Goal: Transaction & Acquisition: Purchase product/service

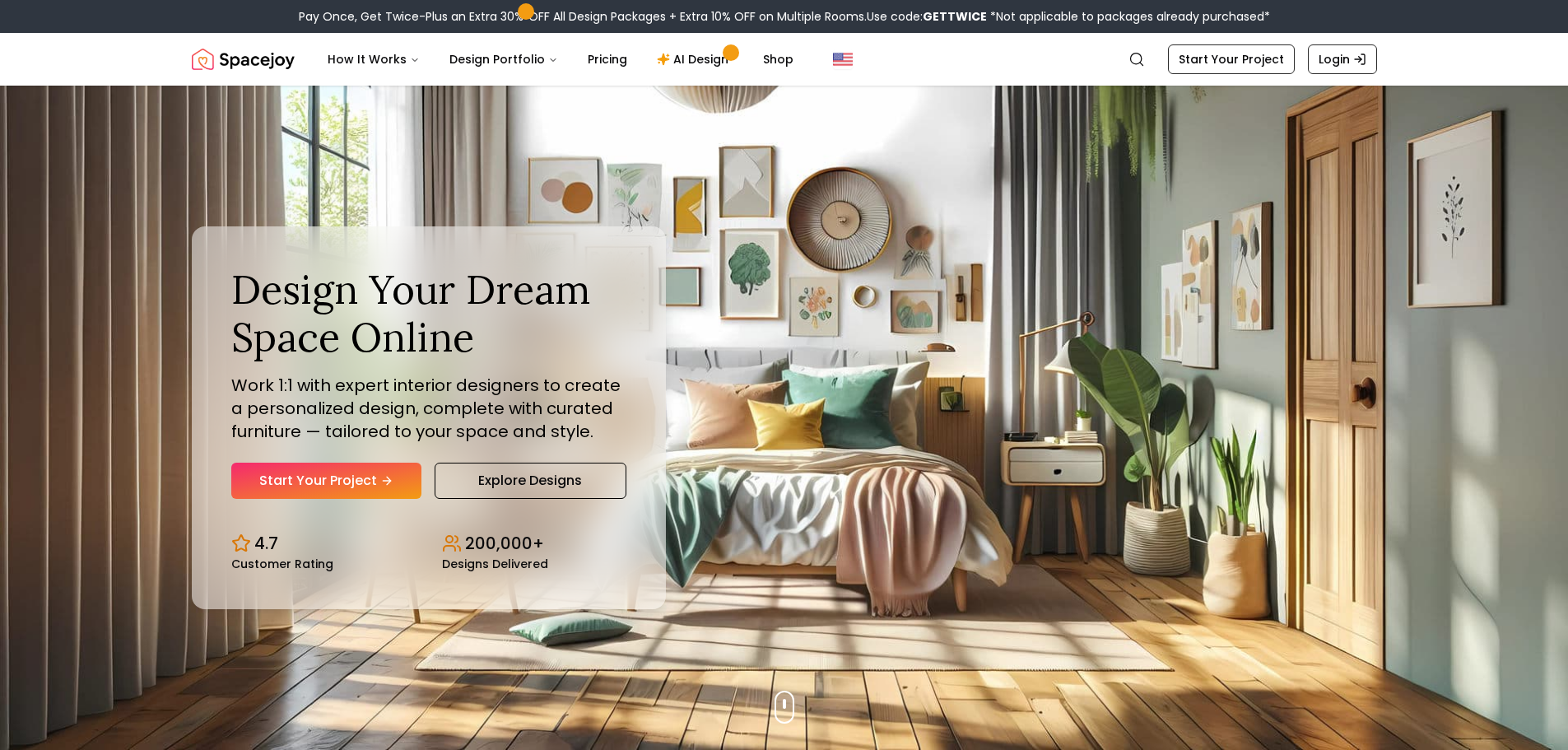
click at [356, 488] on link "Start Your Project" at bounding box center [326, 480] width 190 height 36
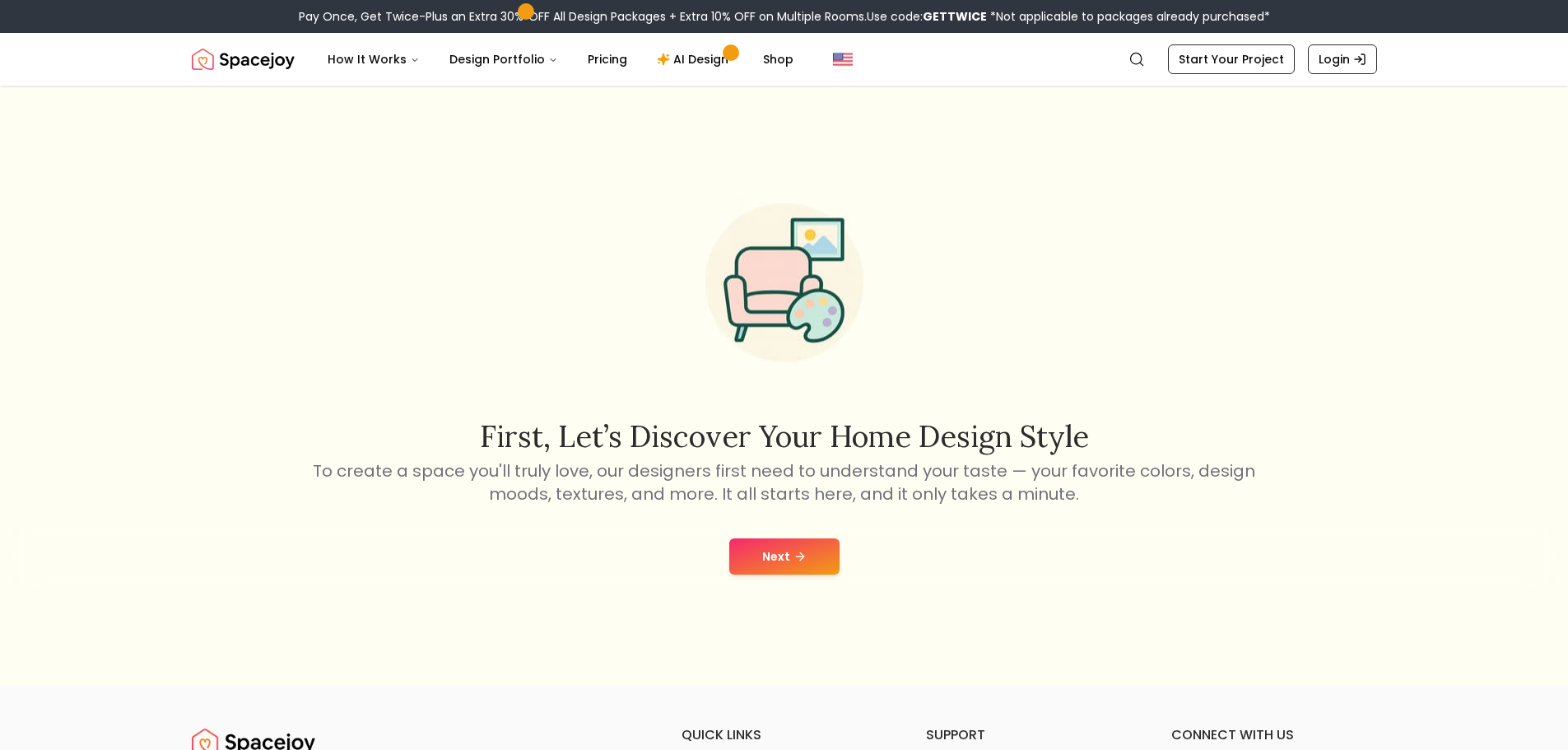
click at [817, 548] on button "Next" at bounding box center [784, 557] width 110 height 36
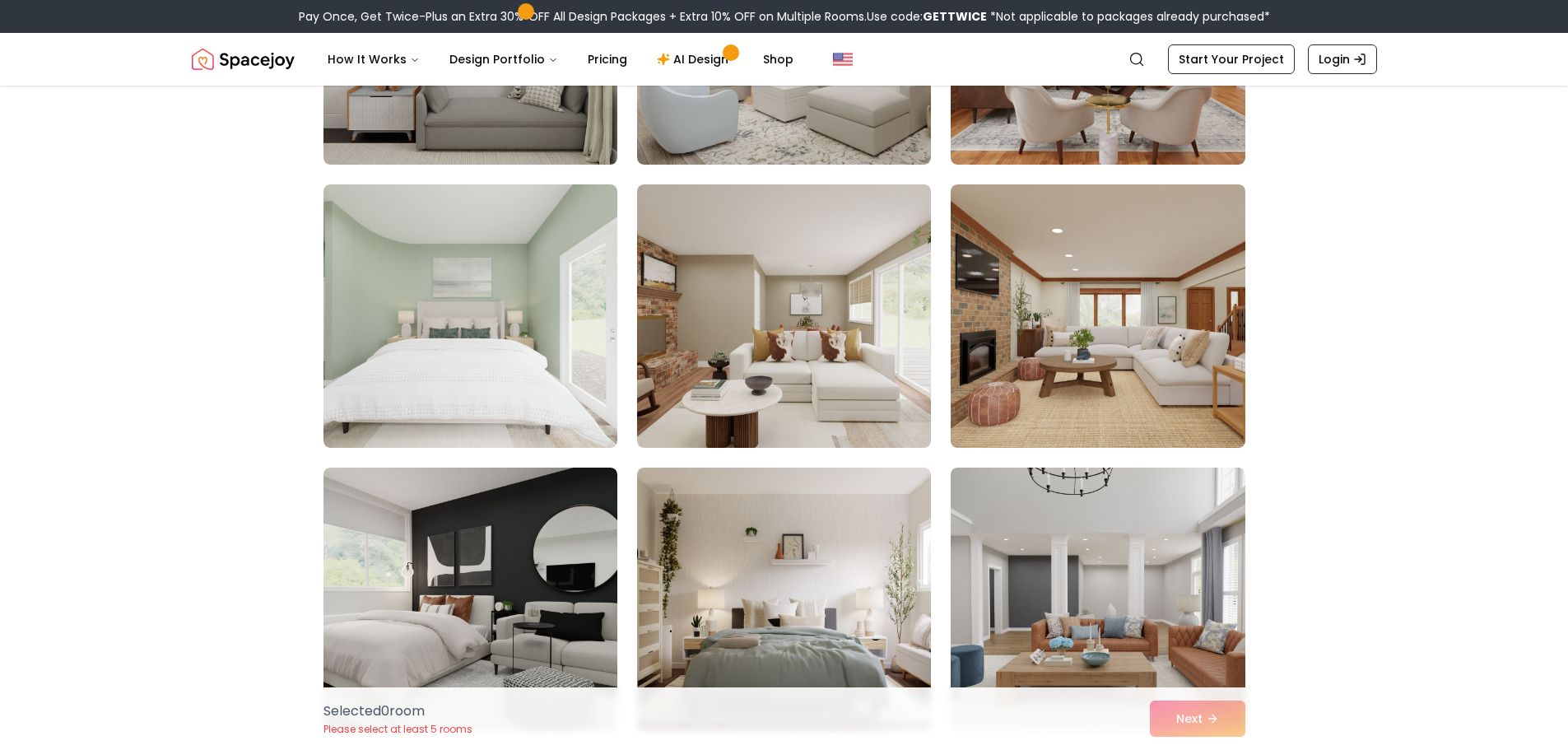
scroll to position [4160, 0]
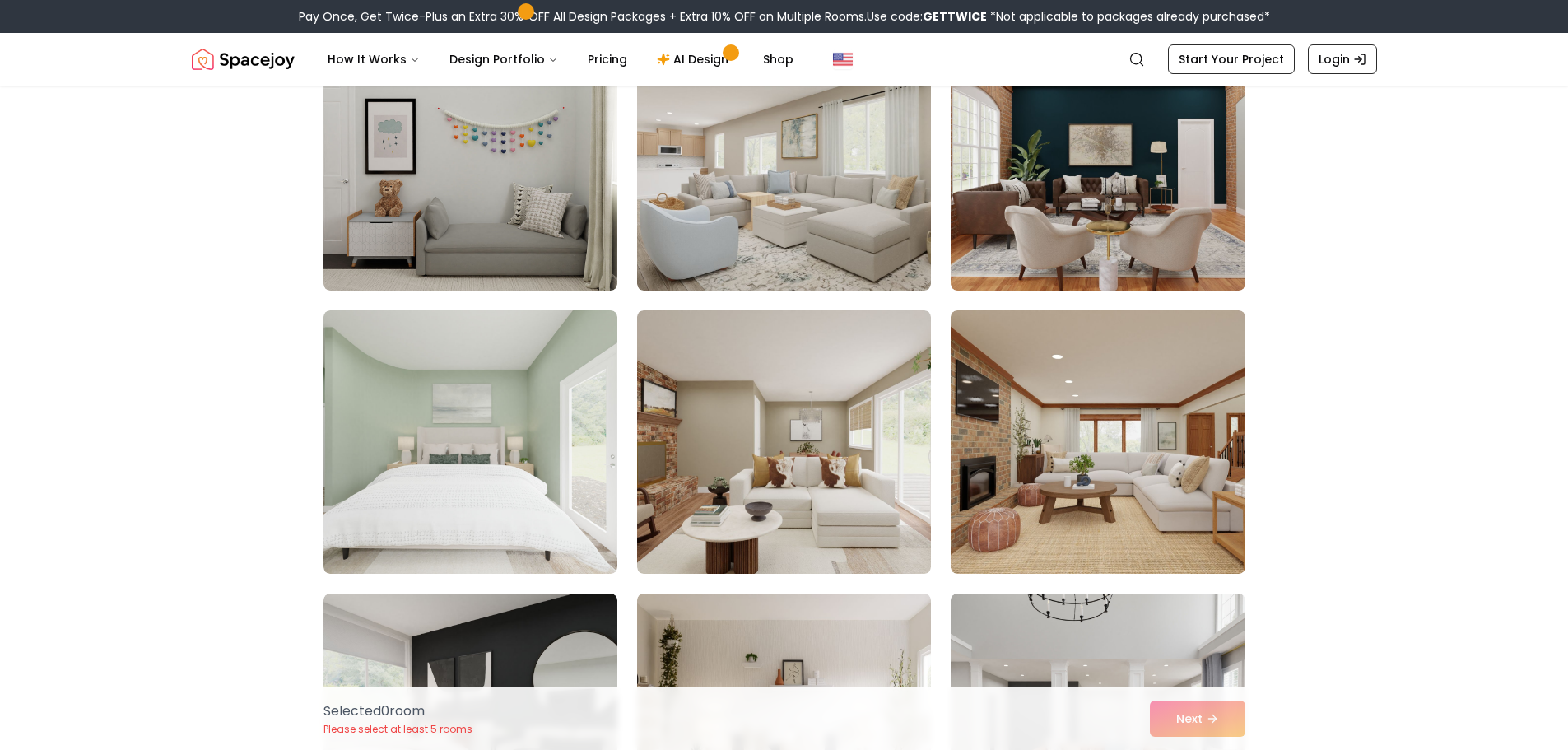
click at [1181, 464] on img at bounding box center [1097, 442] width 294 height 264
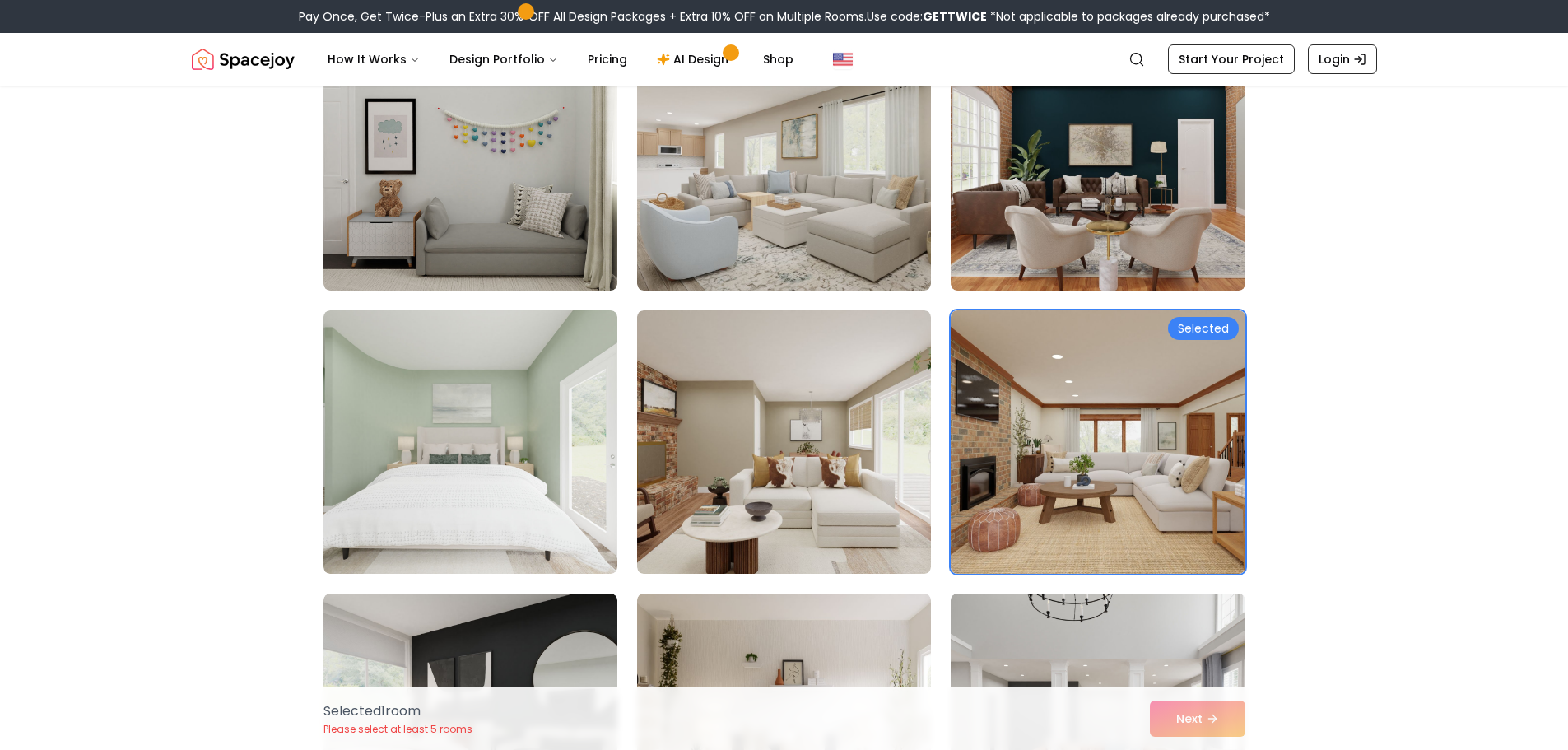
scroll to position [3914, 0]
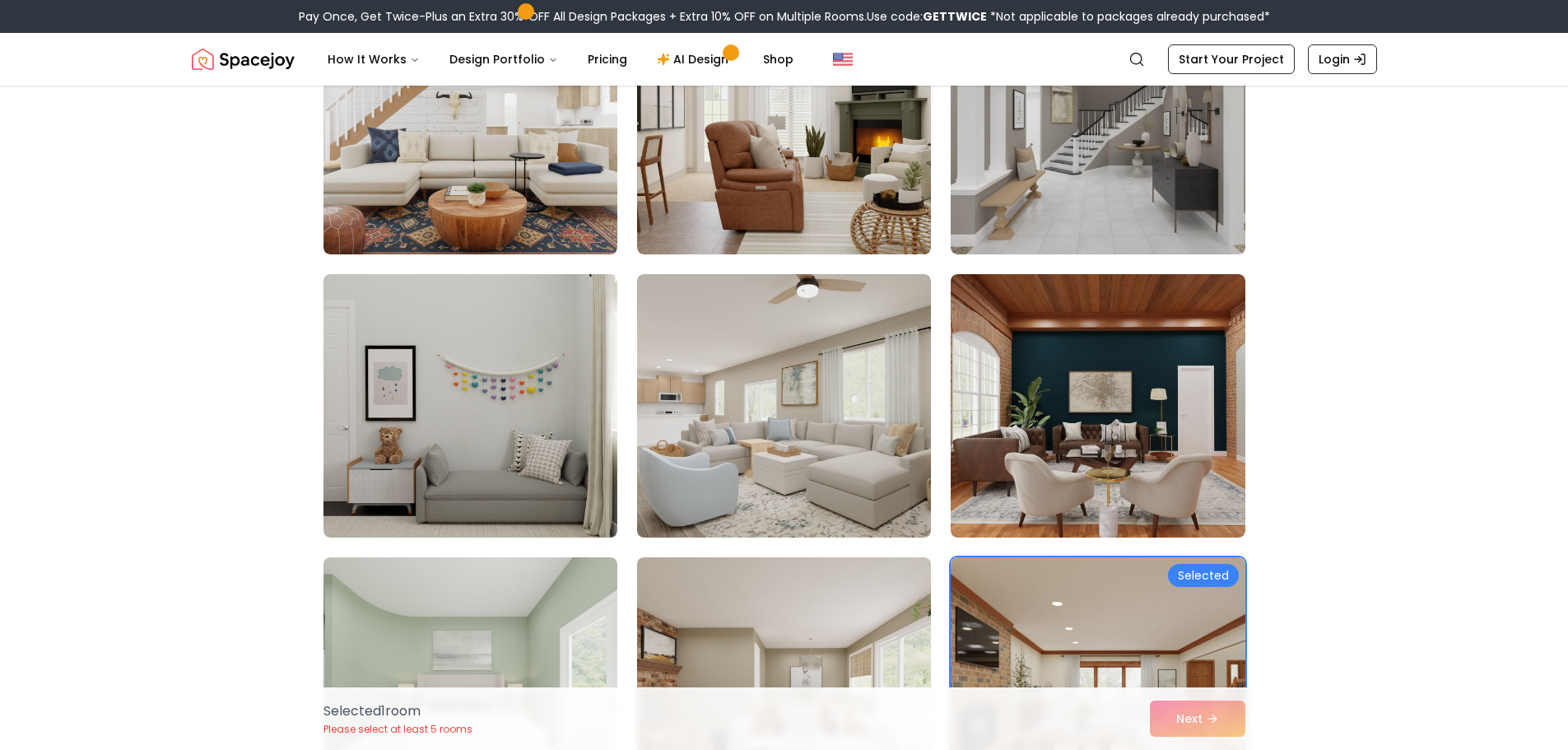
click at [785, 438] on img at bounding box center [784, 406] width 294 height 264
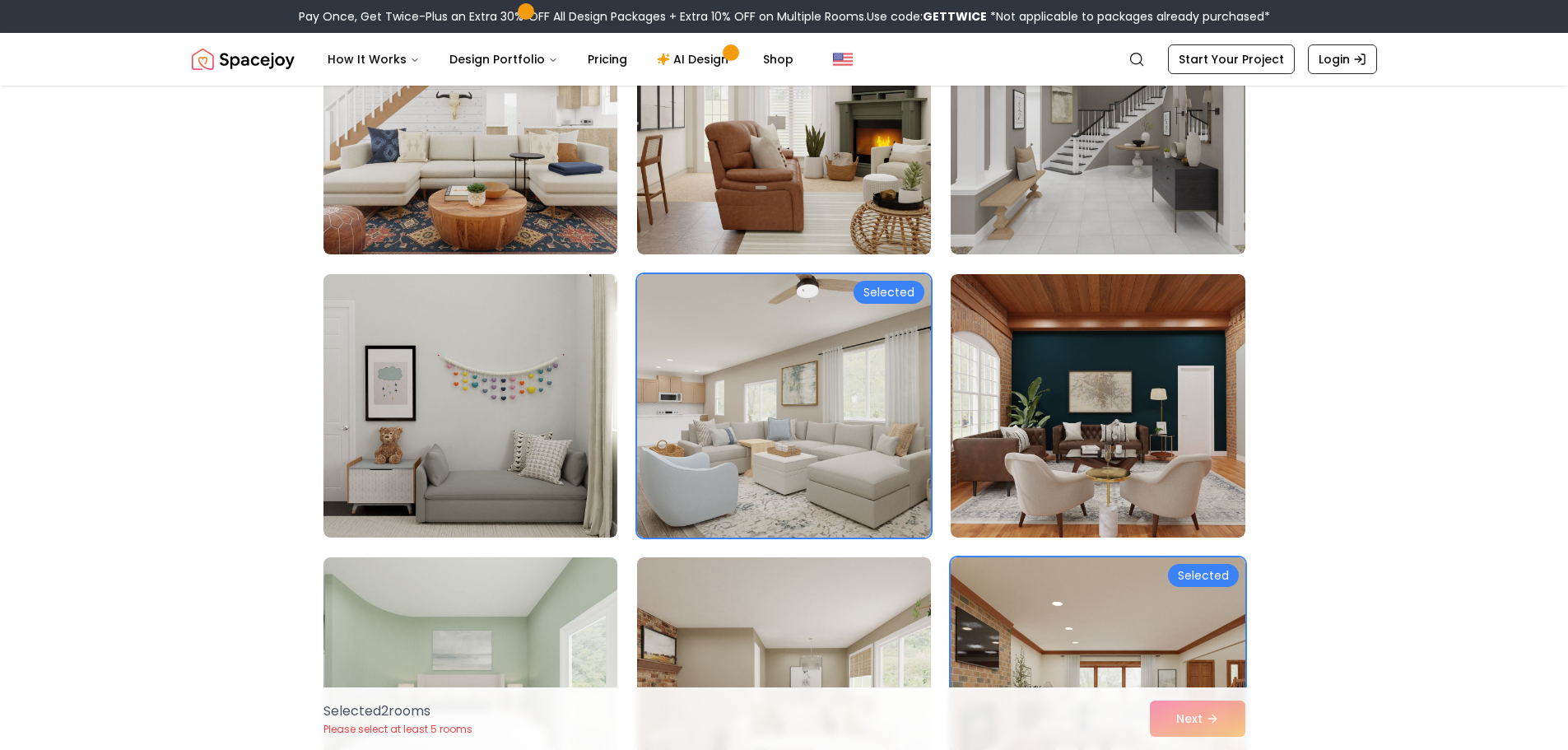
click at [1153, 592] on img at bounding box center [1097, 689] width 294 height 264
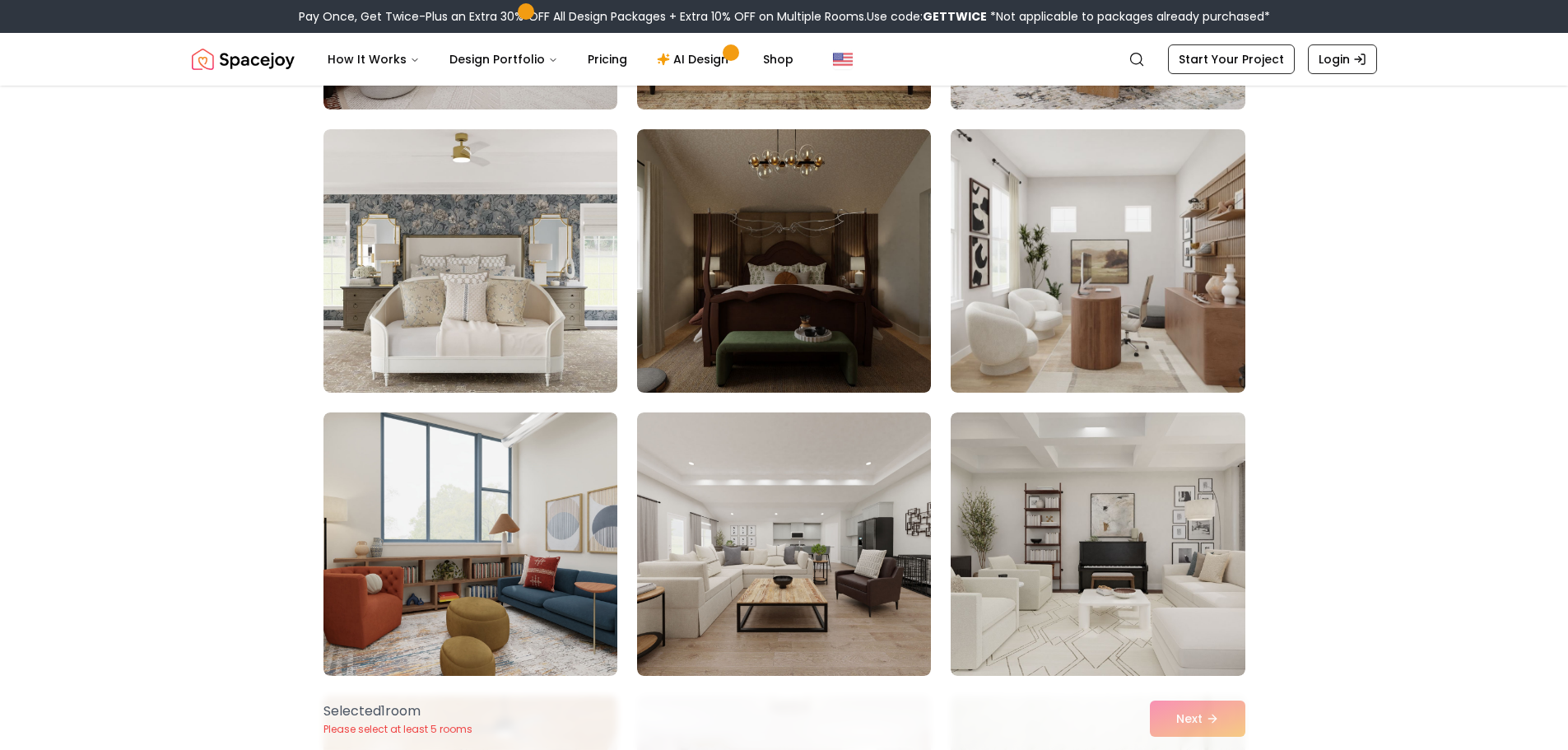
scroll to position [2843, 0]
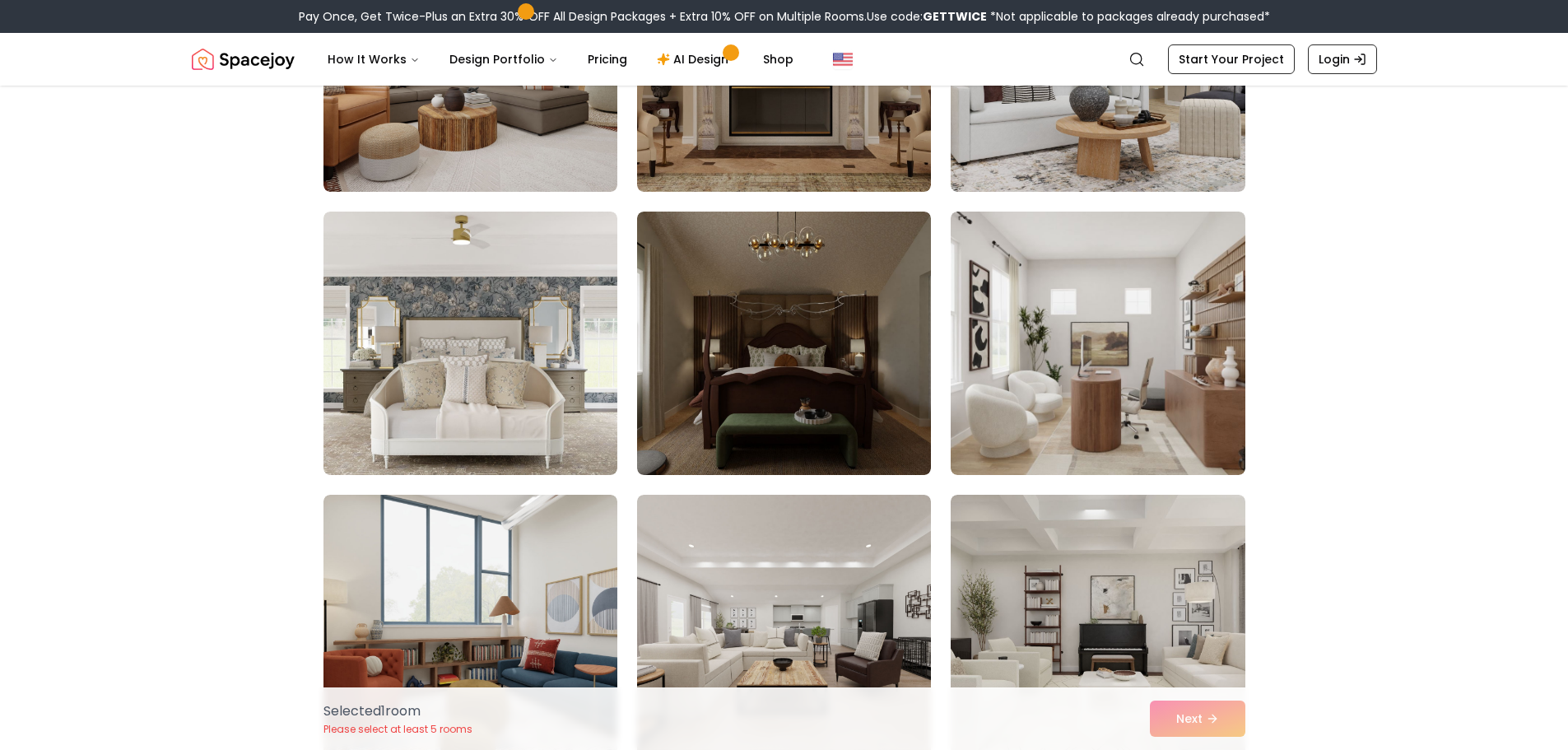
click at [1060, 582] on img at bounding box center [1097, 627] width 294 height 264
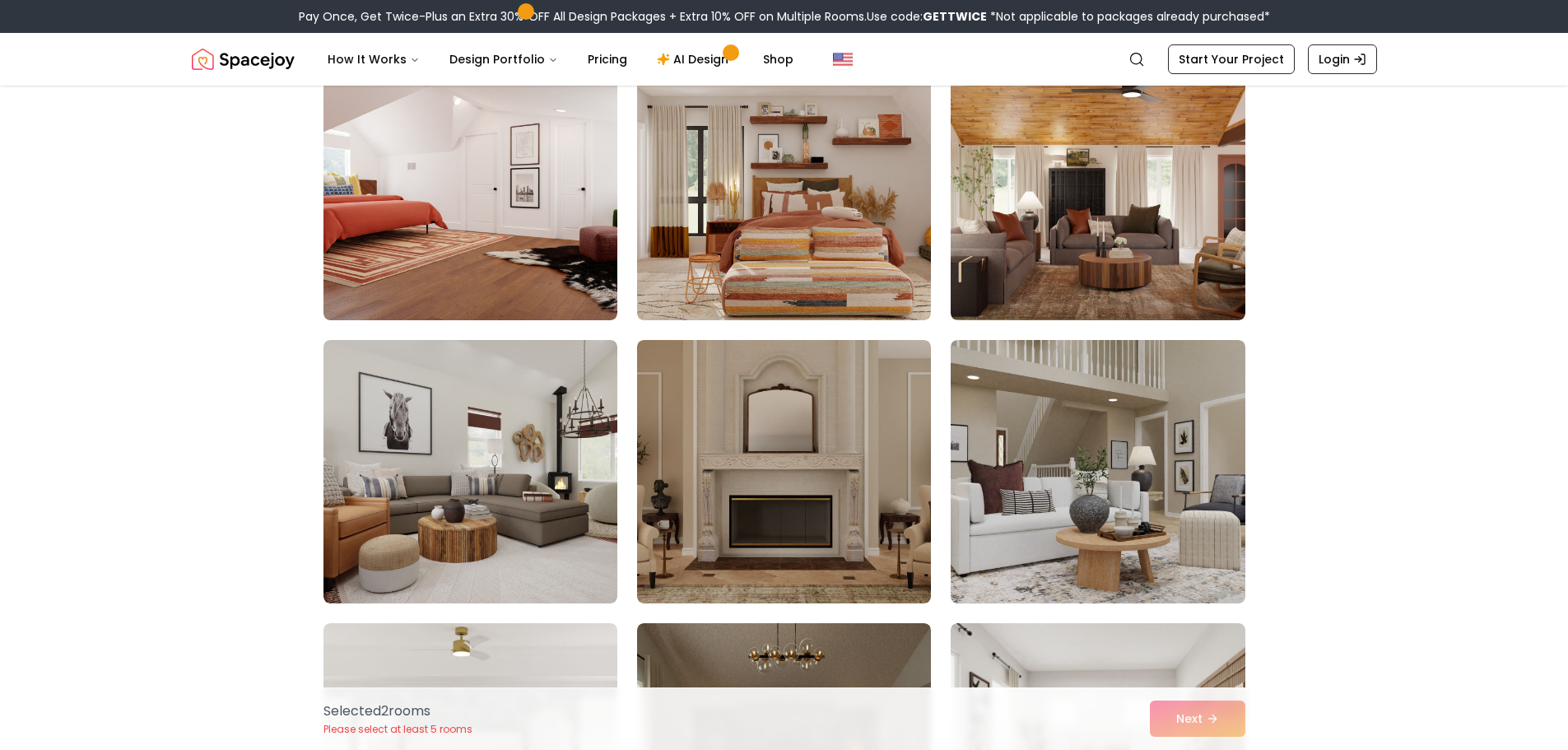
click at [1104, 524] on img at bounding box center [1097, 472] width 294 height 264
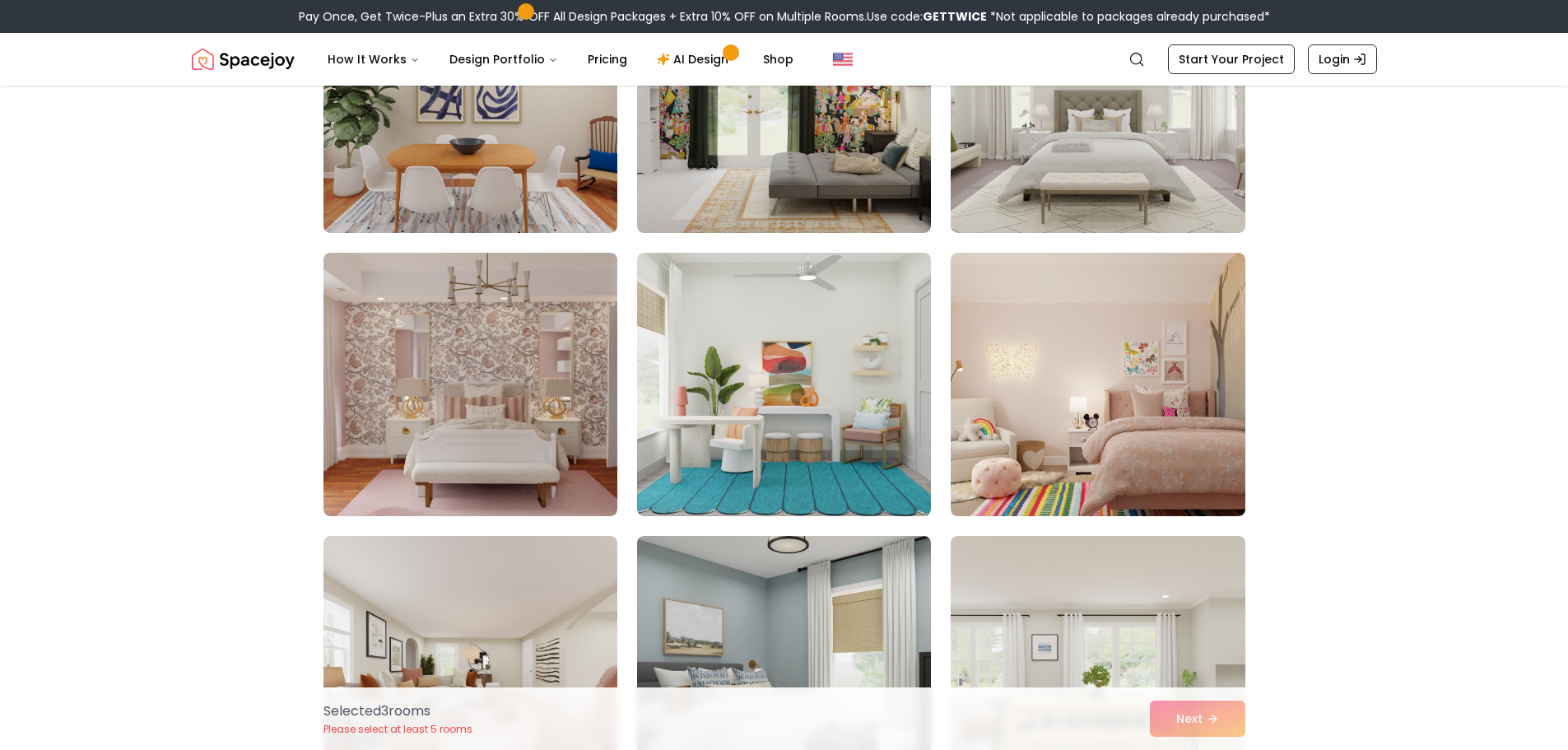
scroll to position [1527, 0]
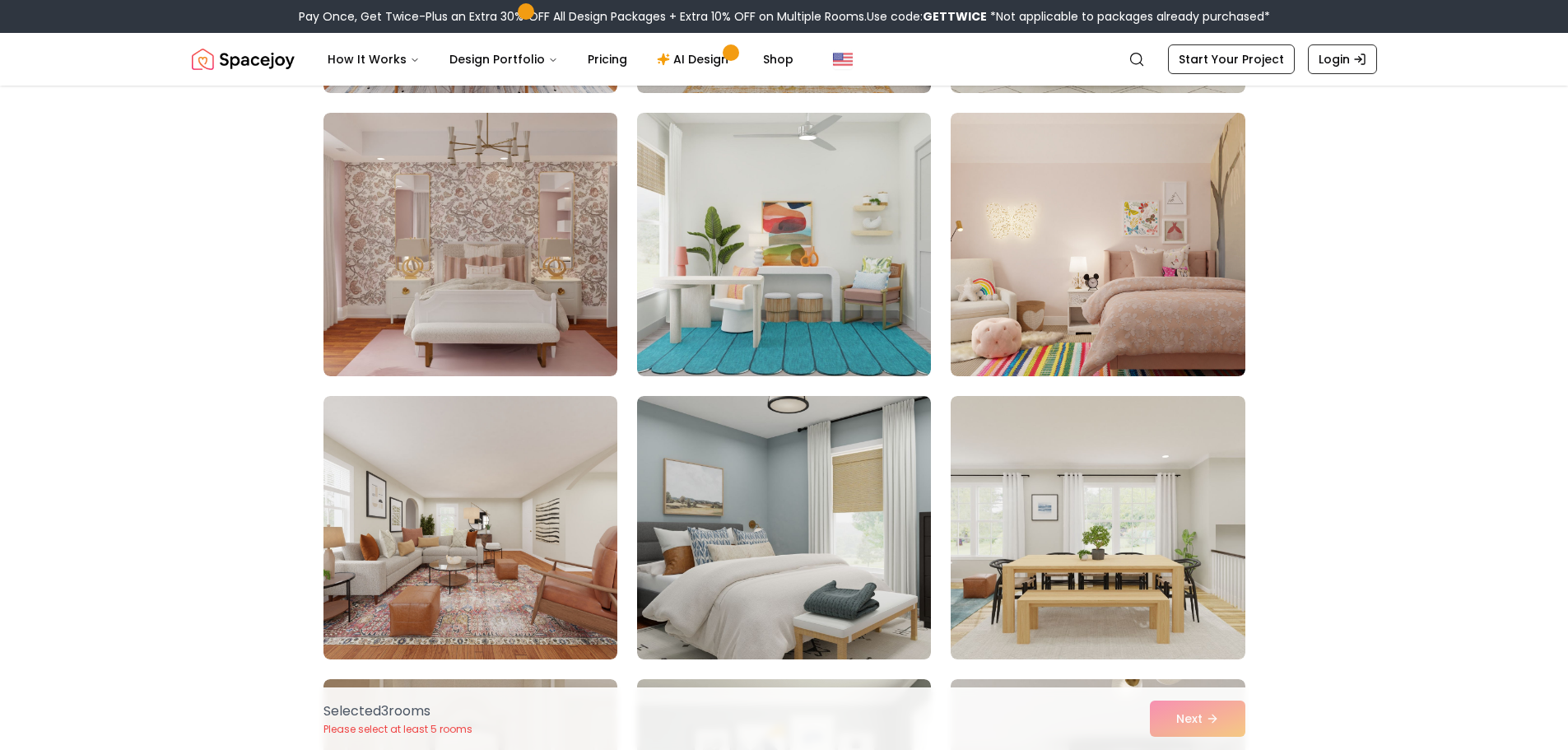
click at [1231, 718] on div "Selected 3 room s Please select at least 5 rooms Next" at bounding box center [784, 718] width 948 height 62
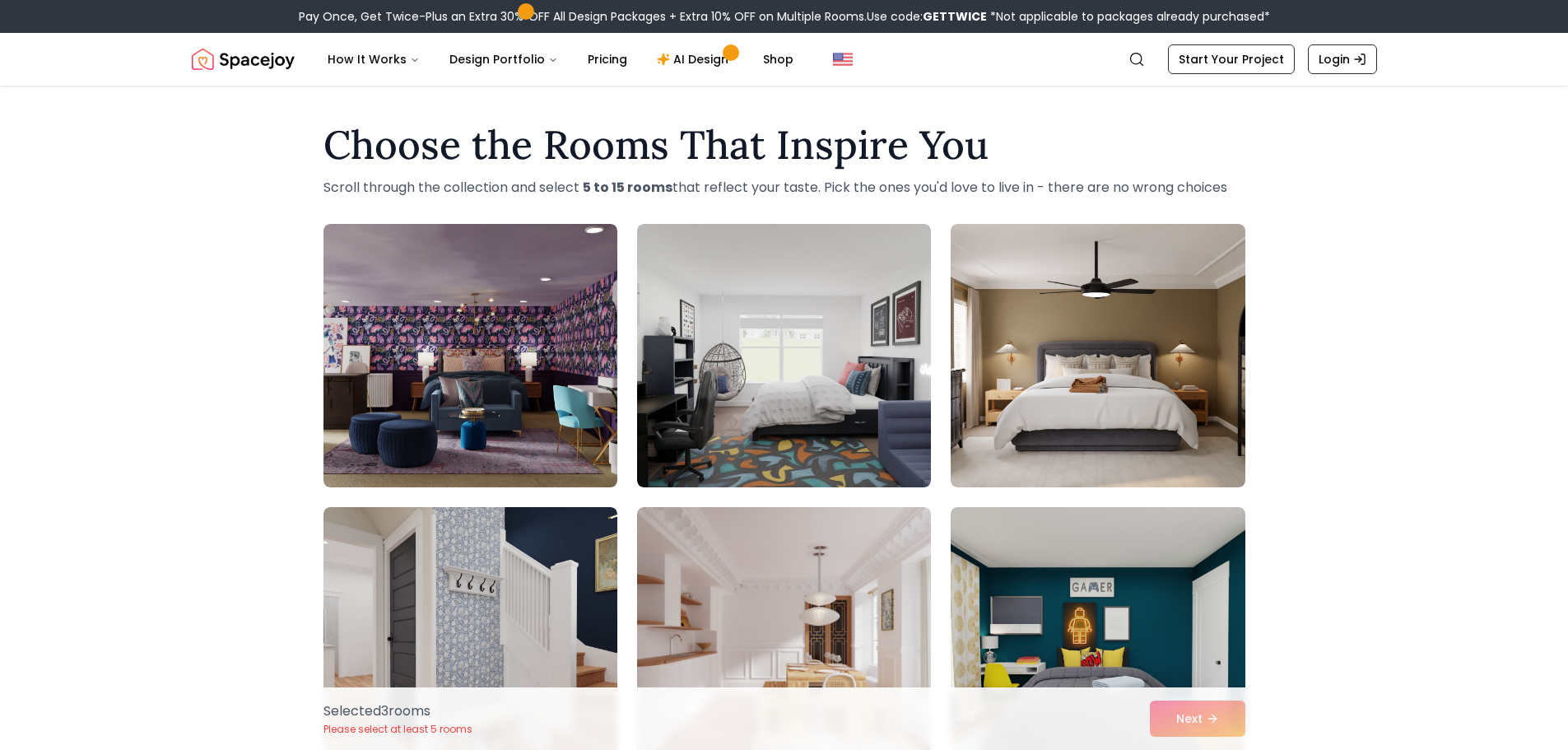
scroll to position [330, 0]
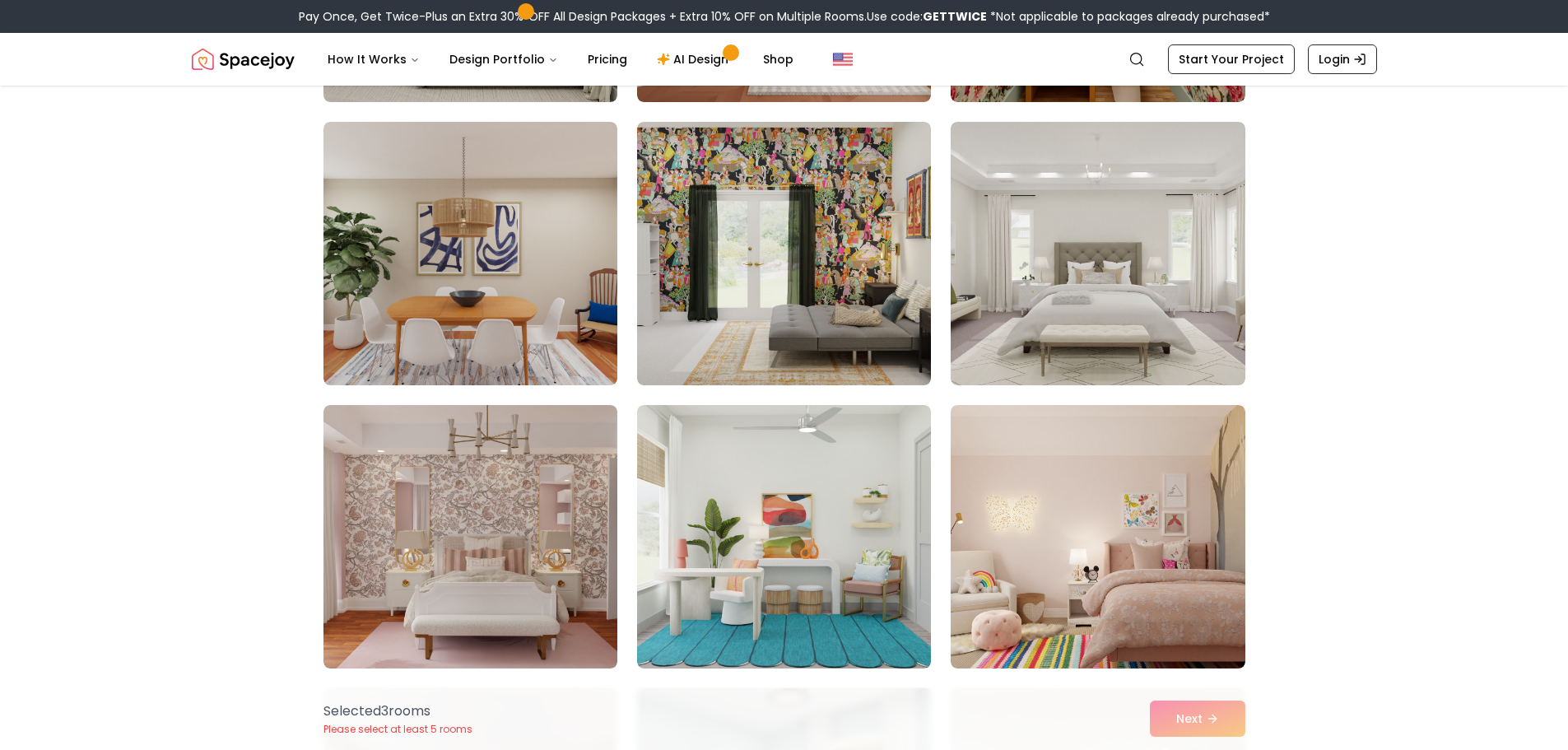
click at [1032, 345] on img at bounding box center [1097, 253] width 294 height 264
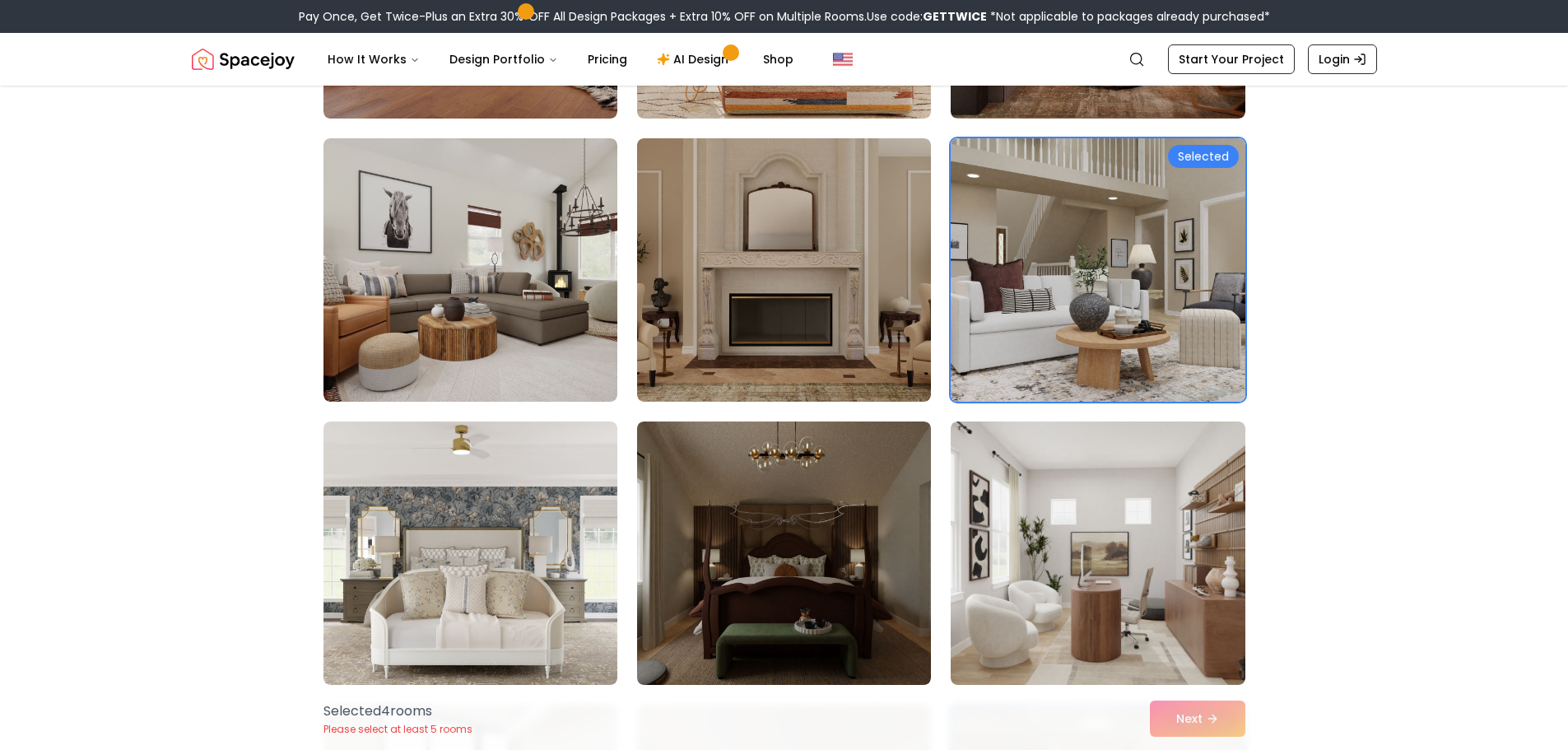
scroll to position [2963, 0]
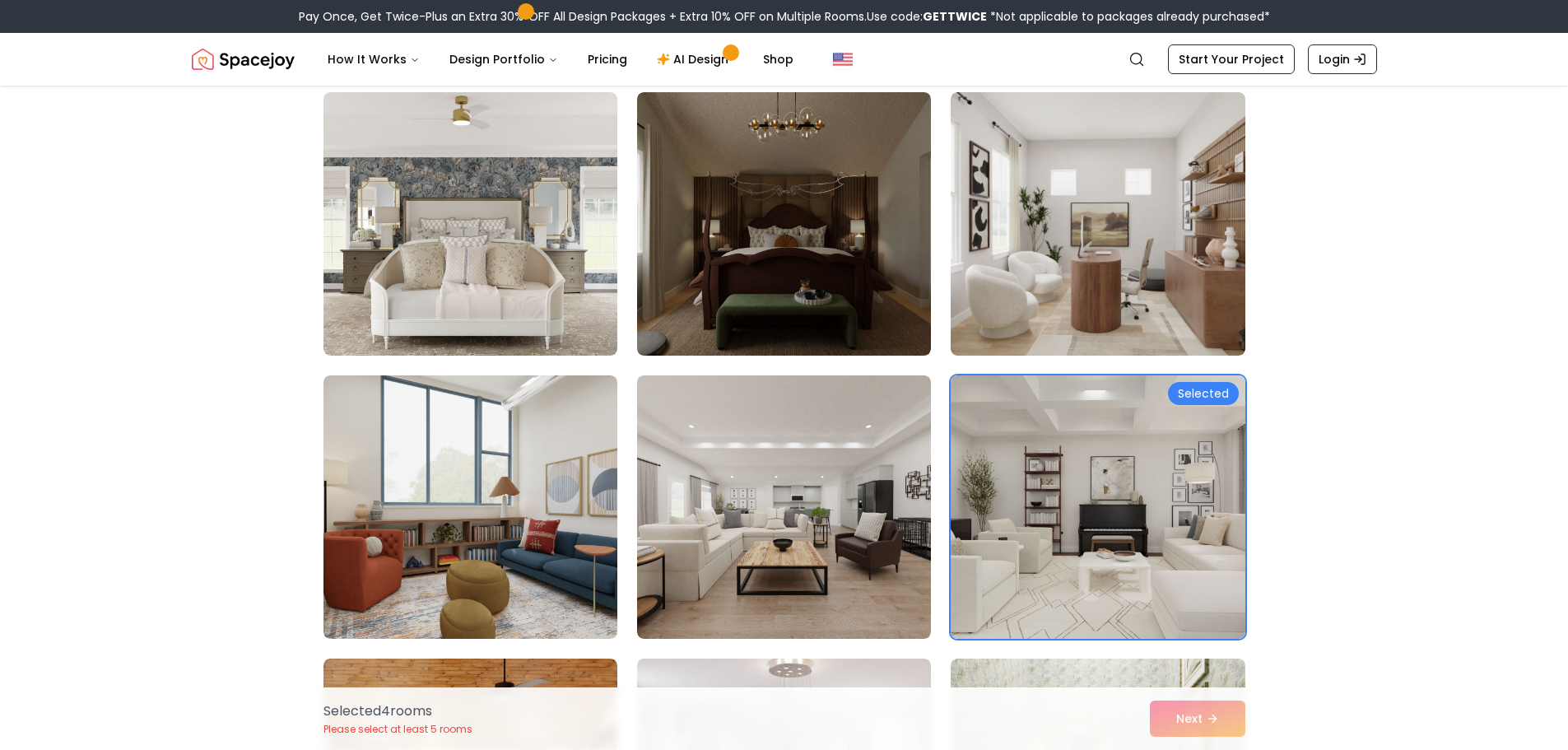
click at [812, 560] on img at bounding box center [784, 507] width 294 height 264
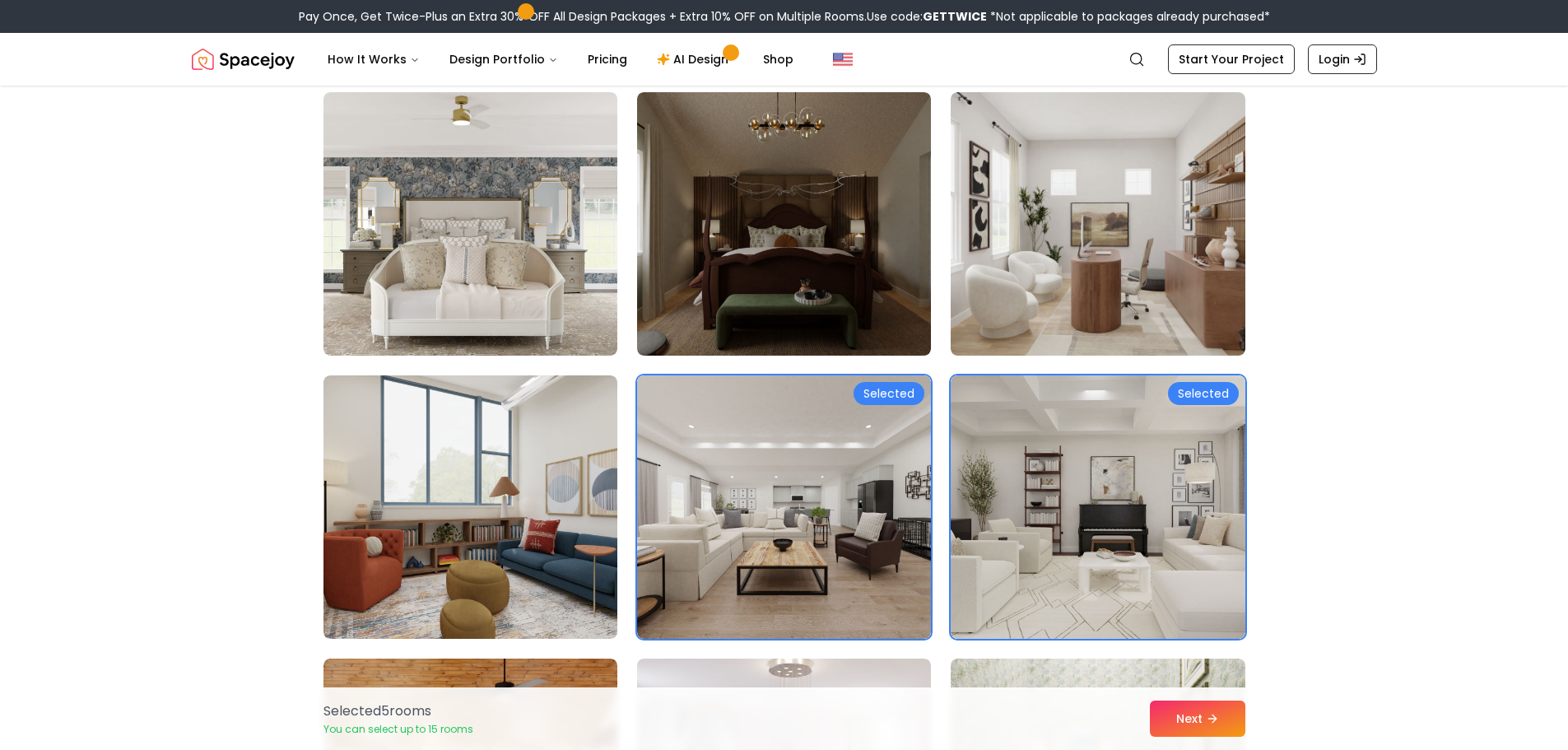
click at [990, 310] on img at bounding box center [1097, 224] width 294 height 264
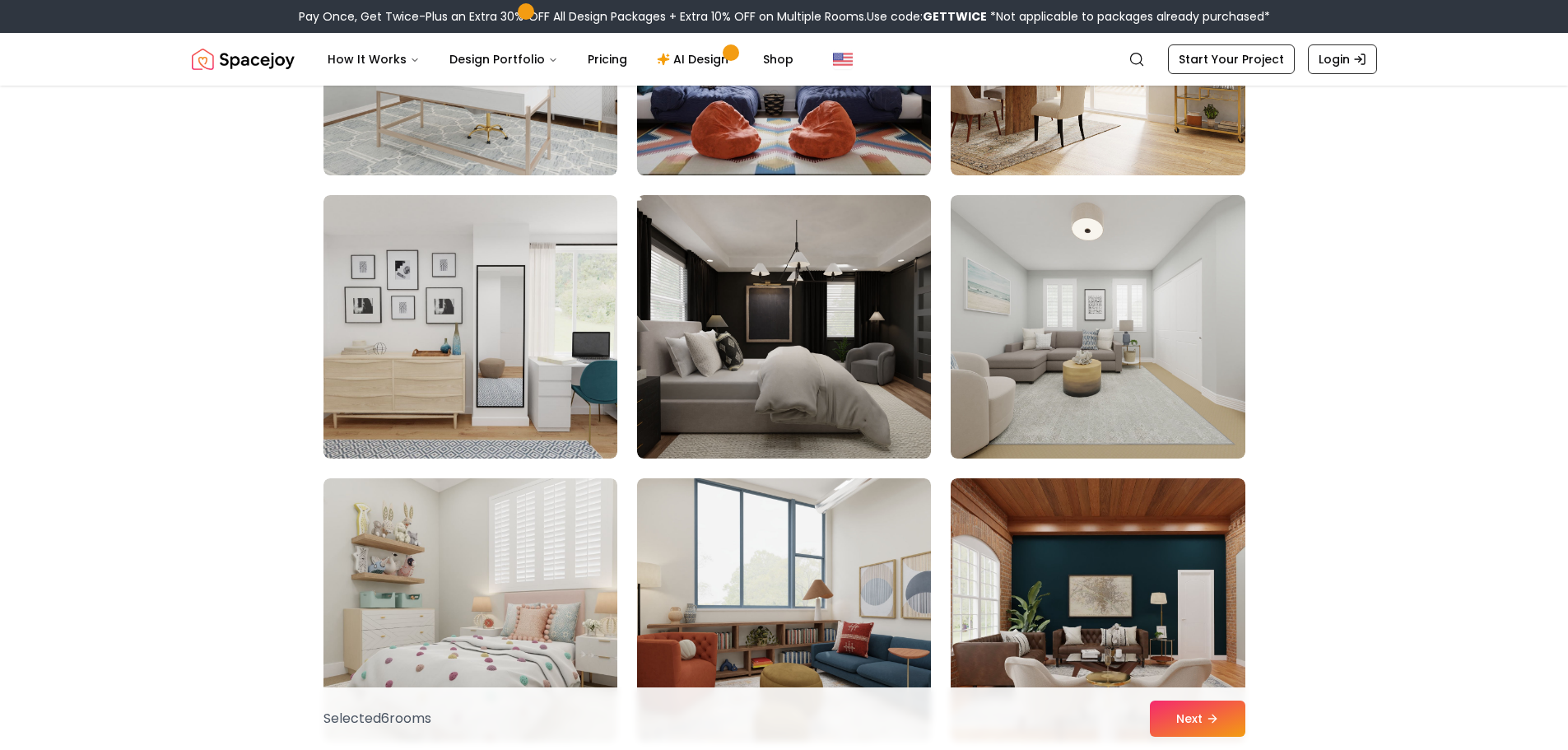
scroll to position [5185, 0]
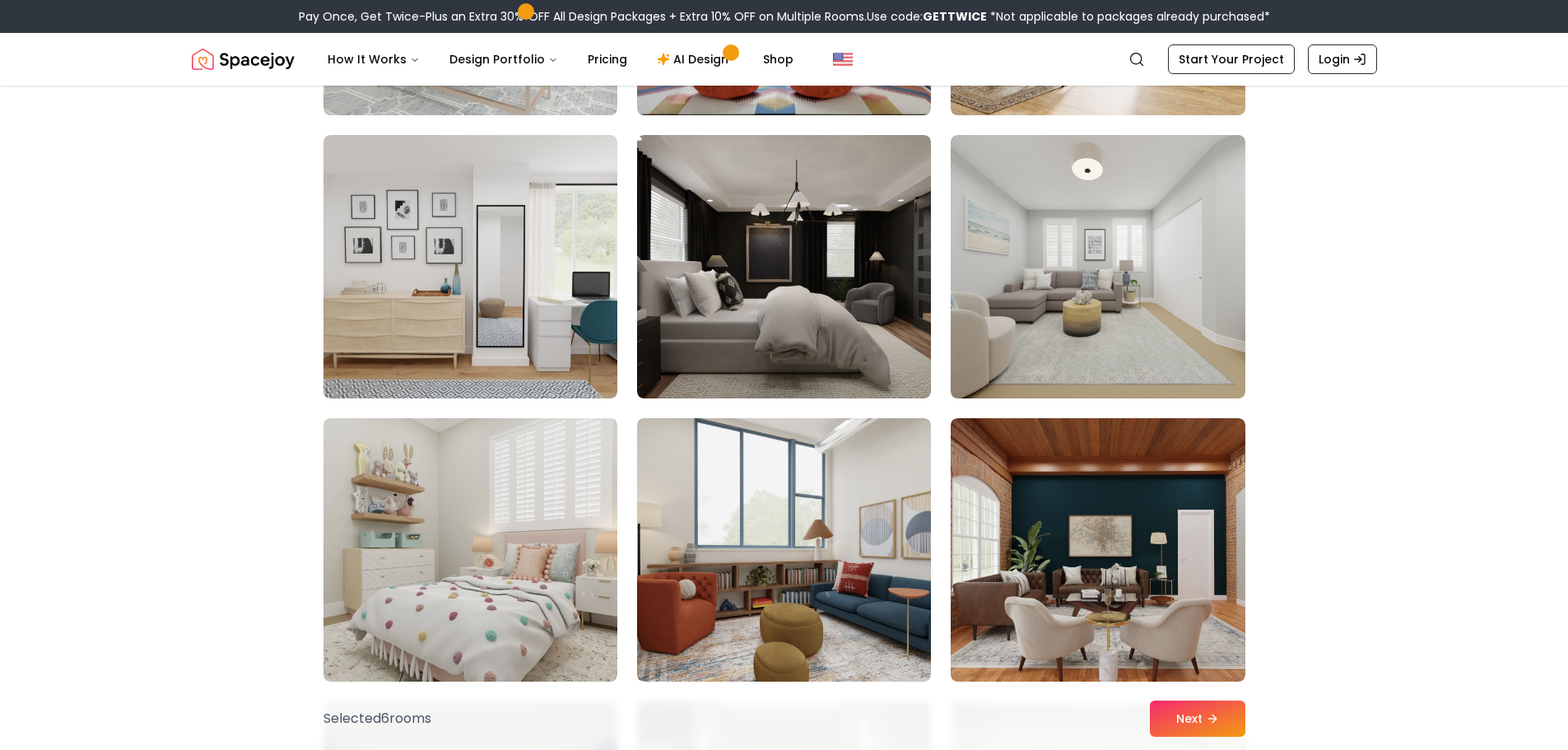
click at [422, 332] on img at bounding box center [470, 267] width 294 height 264
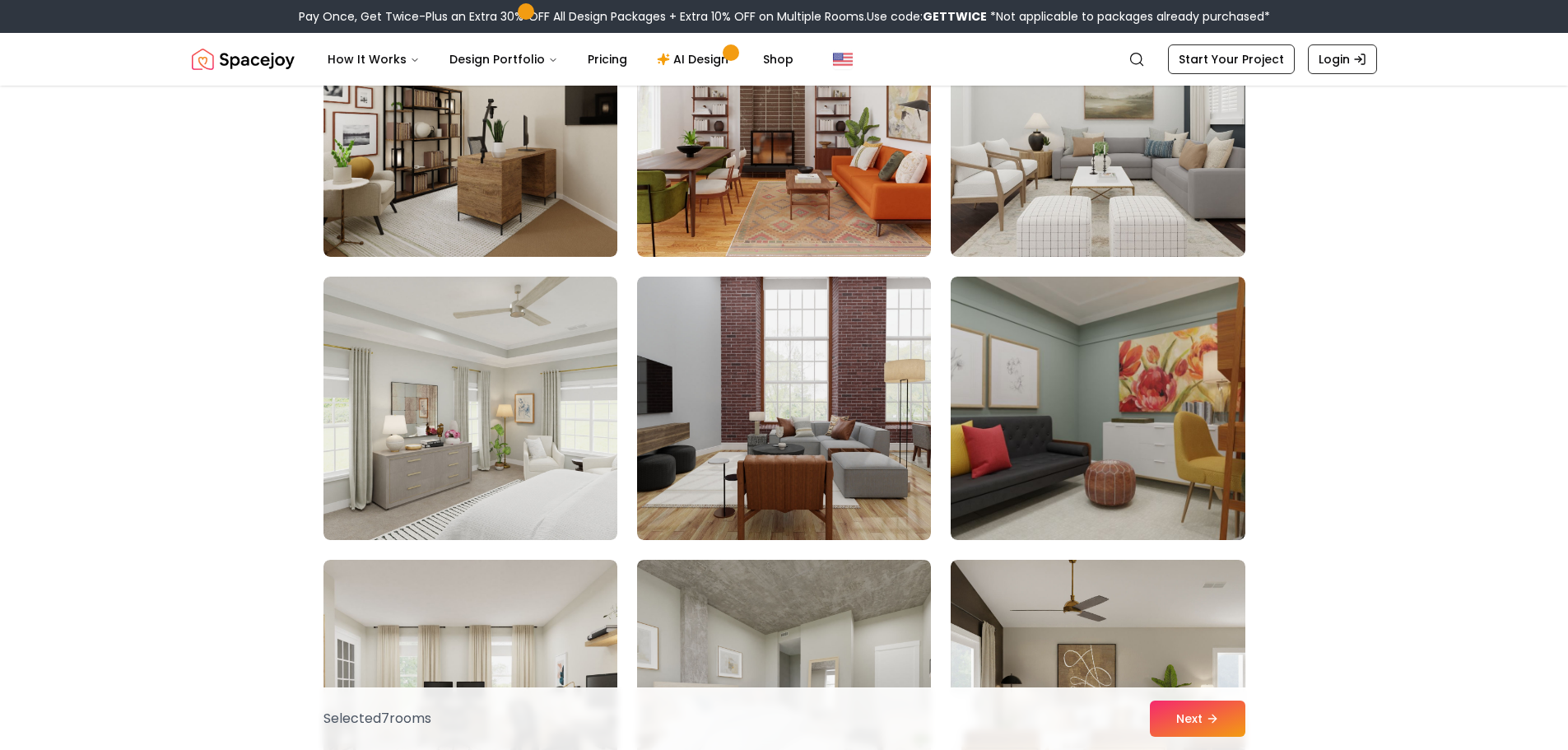
scroll to position [8971, 0]
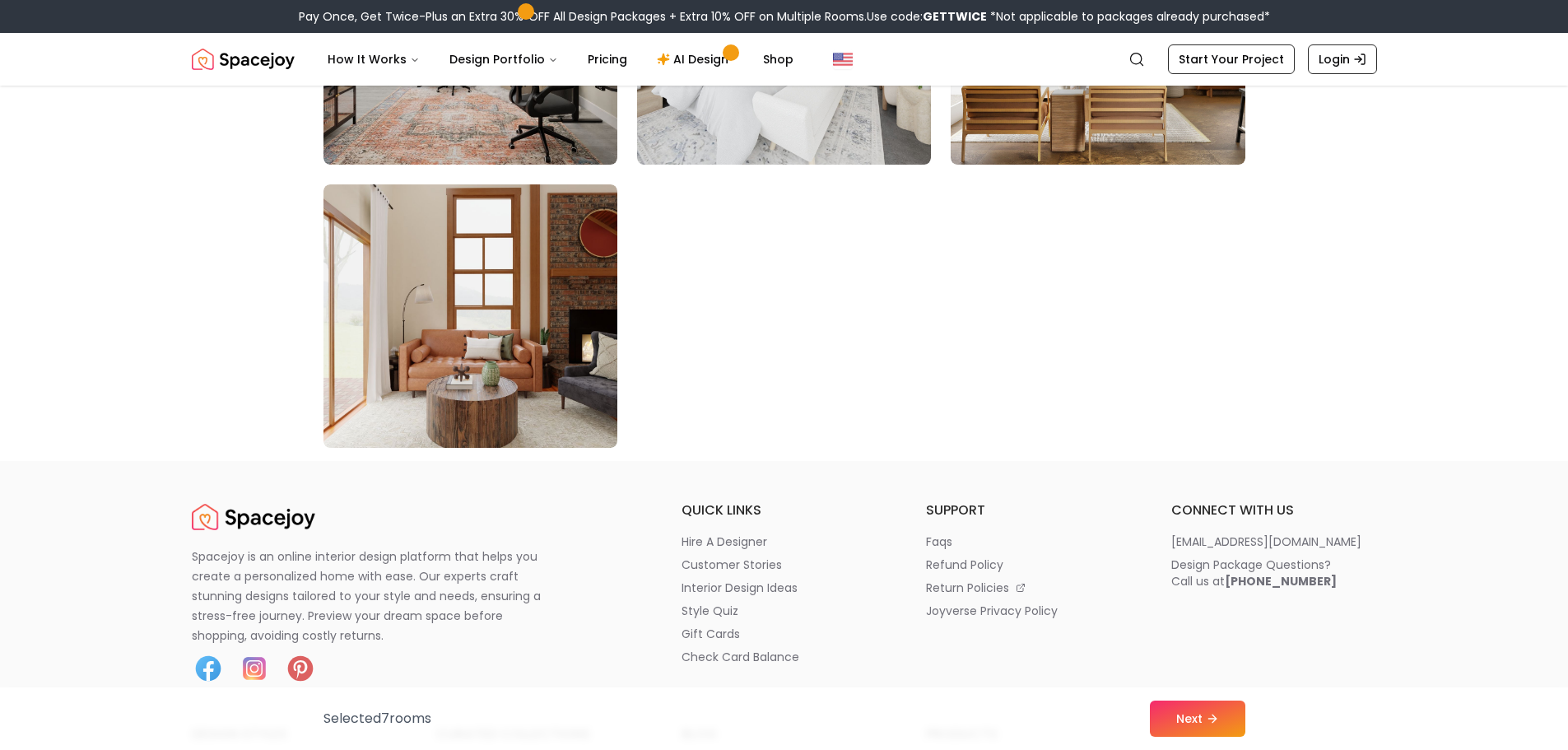
click at [1209, 723] on icon at bounding box center [1212, 718] width 13 height 13
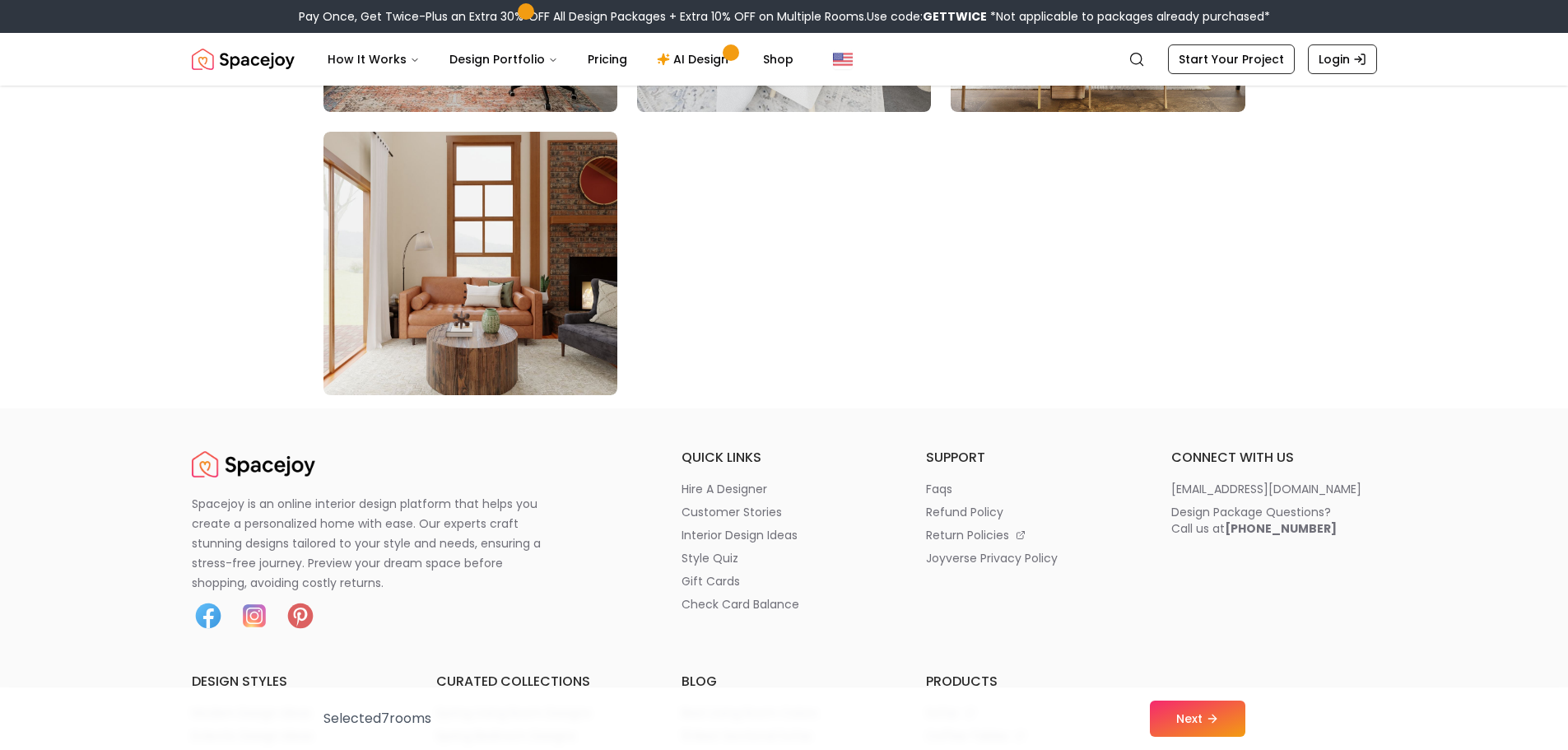
scroll to position [9383, 0]
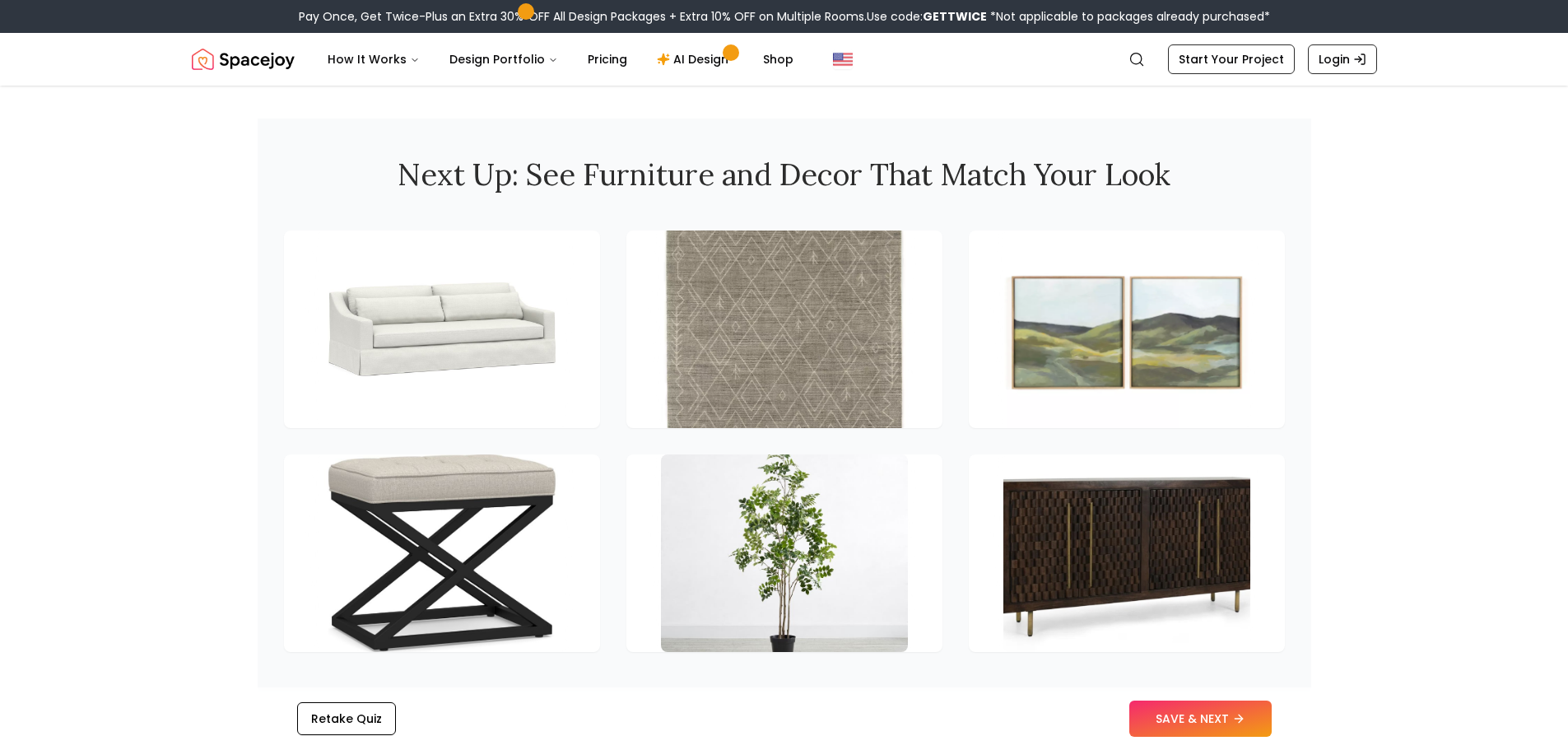
scroll to position [2140, 0]
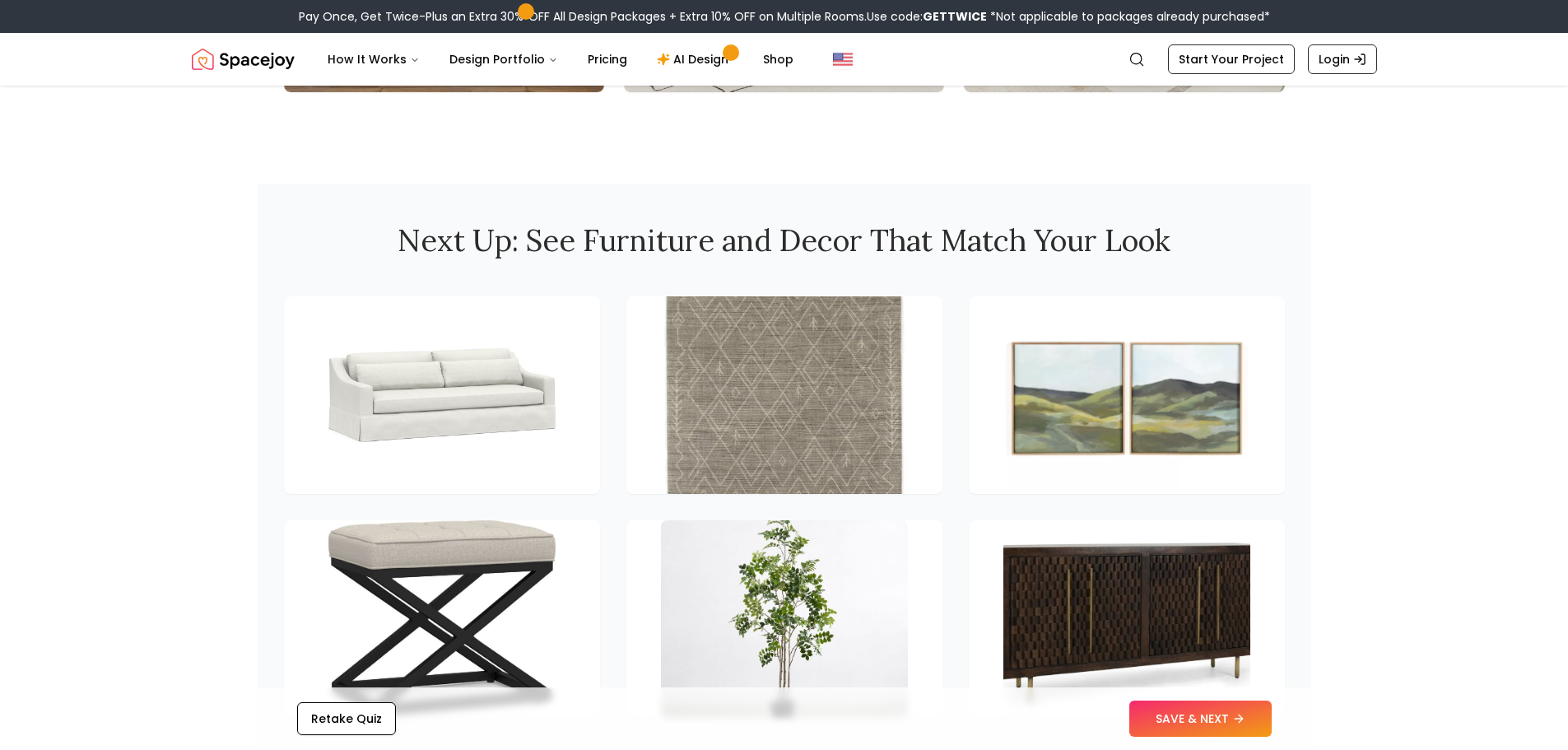
drag, startPoint x: 426, startPoint y: 351, endPoint x: 1202, endPoint y: 718, distance: 858.4
click at [1202, 718] on button "SAVE & NEXT" at bounding box center [1201, 718] width 142 height 36
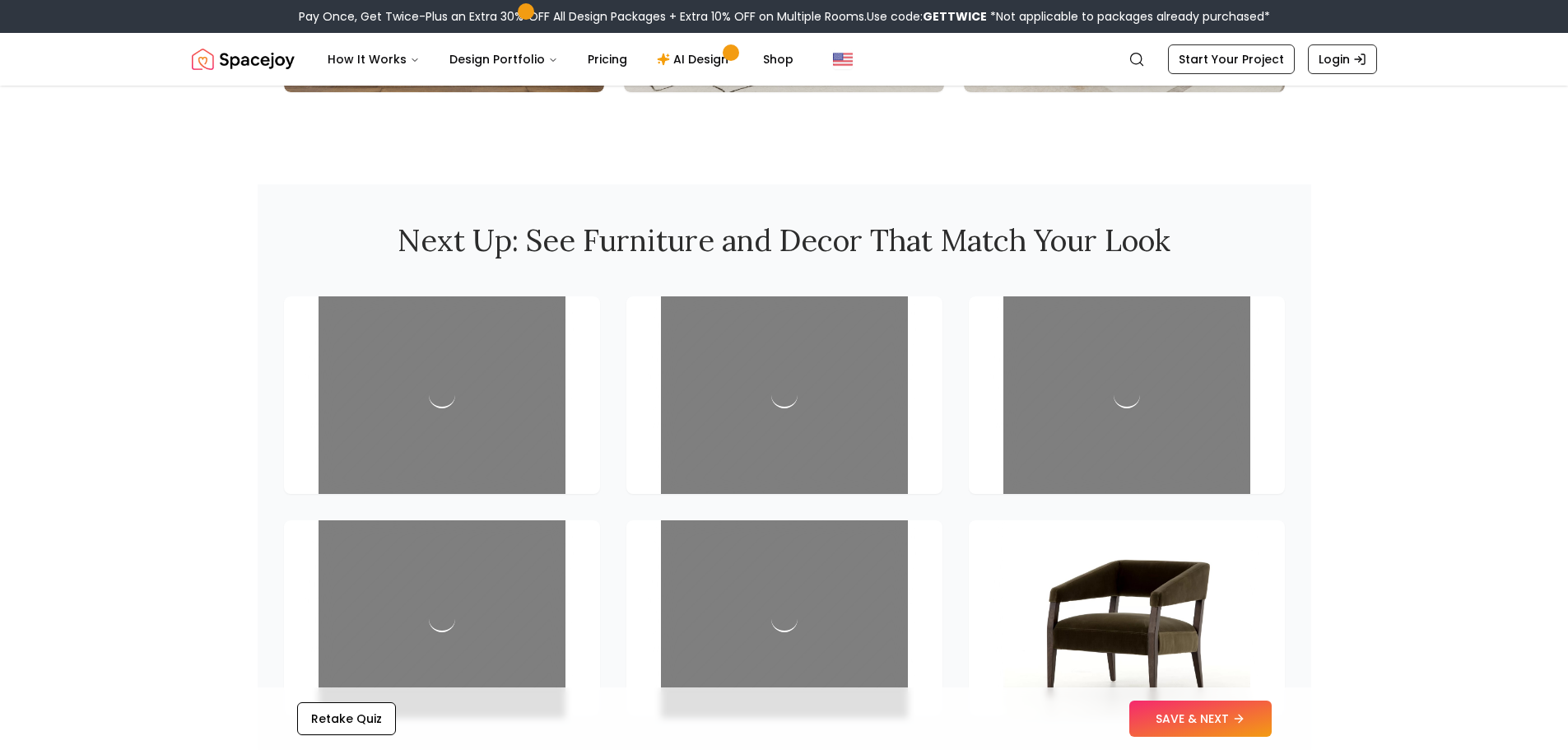
scroll to position [2163, 0]
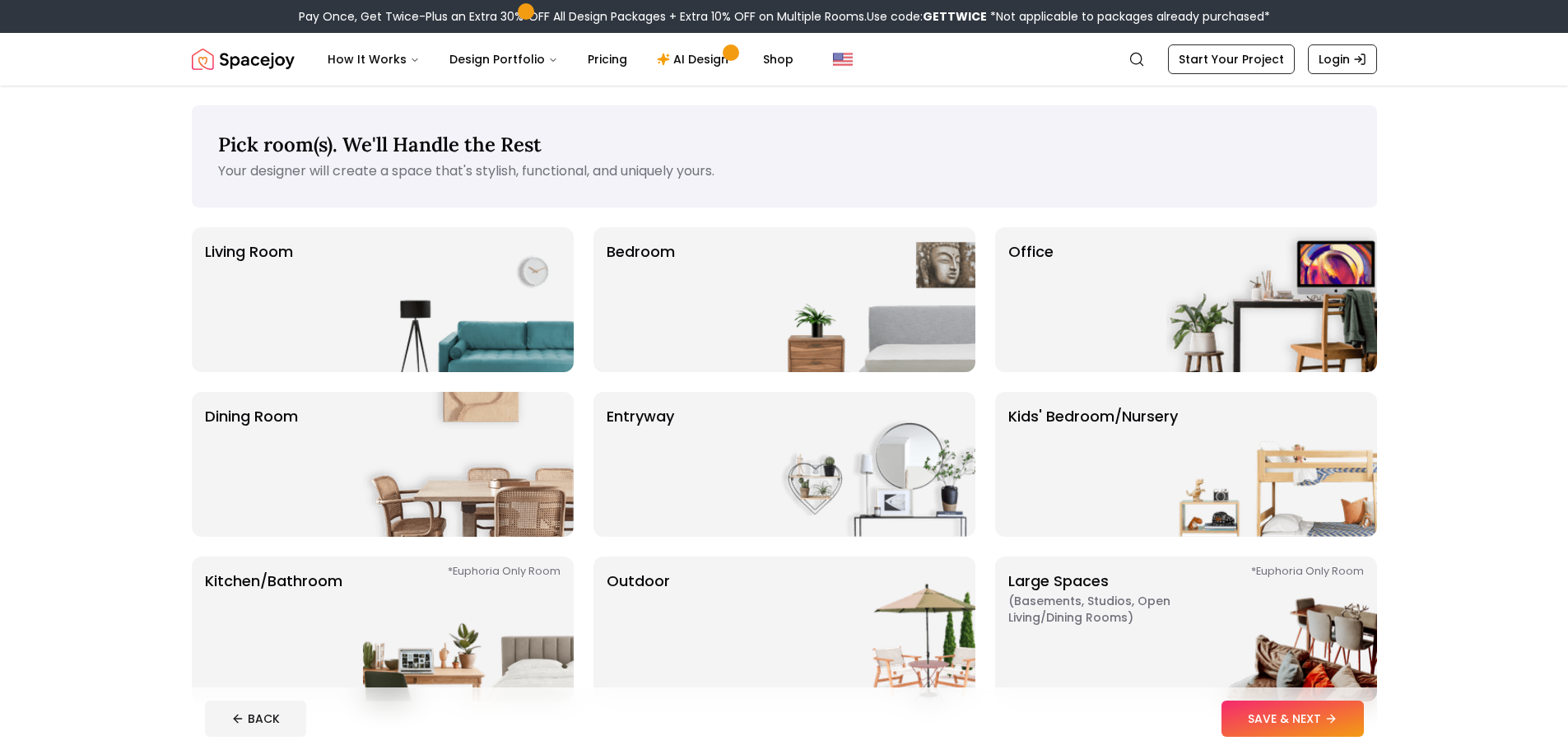
click at [398, 333] on img at bounding box center [468, 299] width 211 height 145
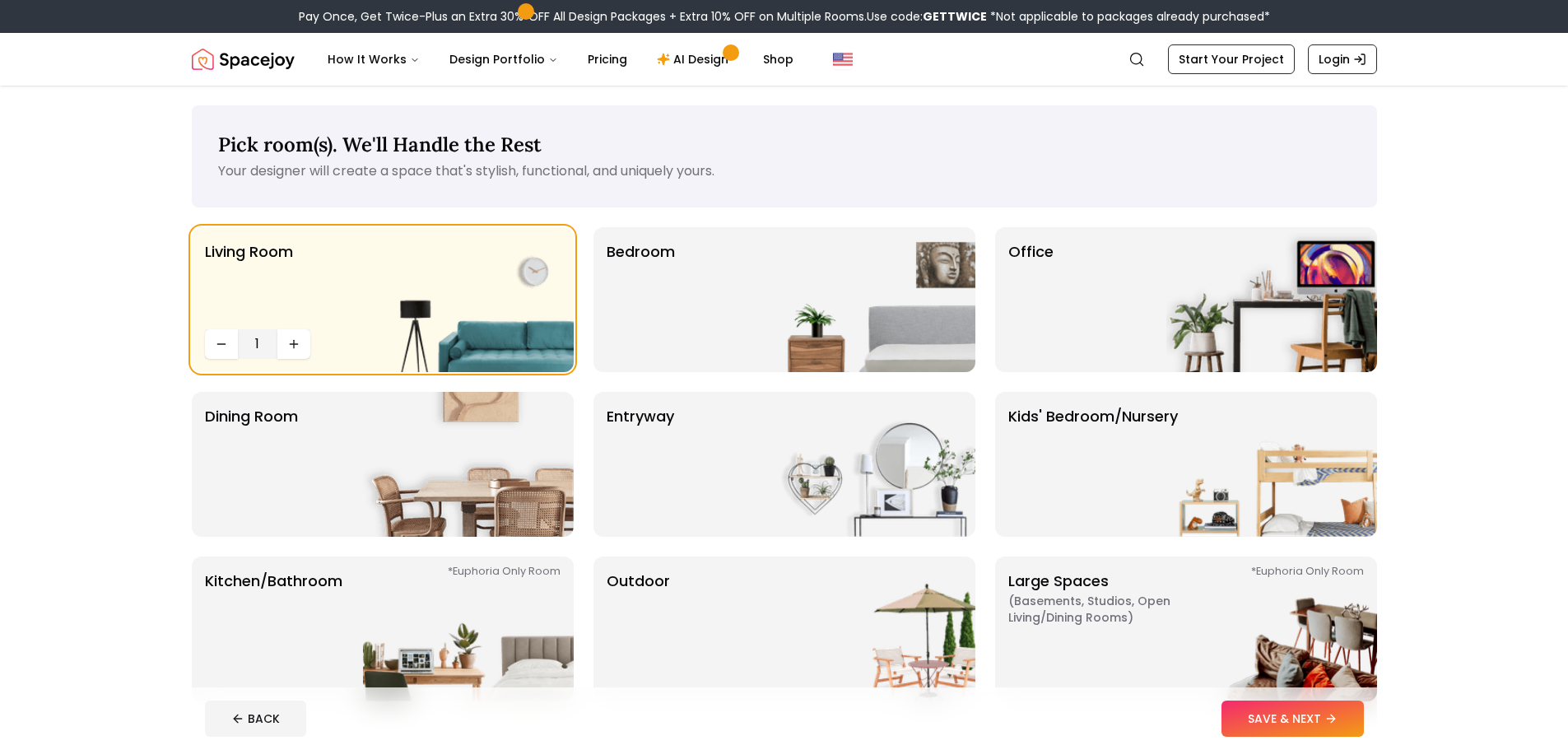
click at [1325, 719] on button "SAVE & NEXT" at bounding box center [1293, 718] width 142 height 36
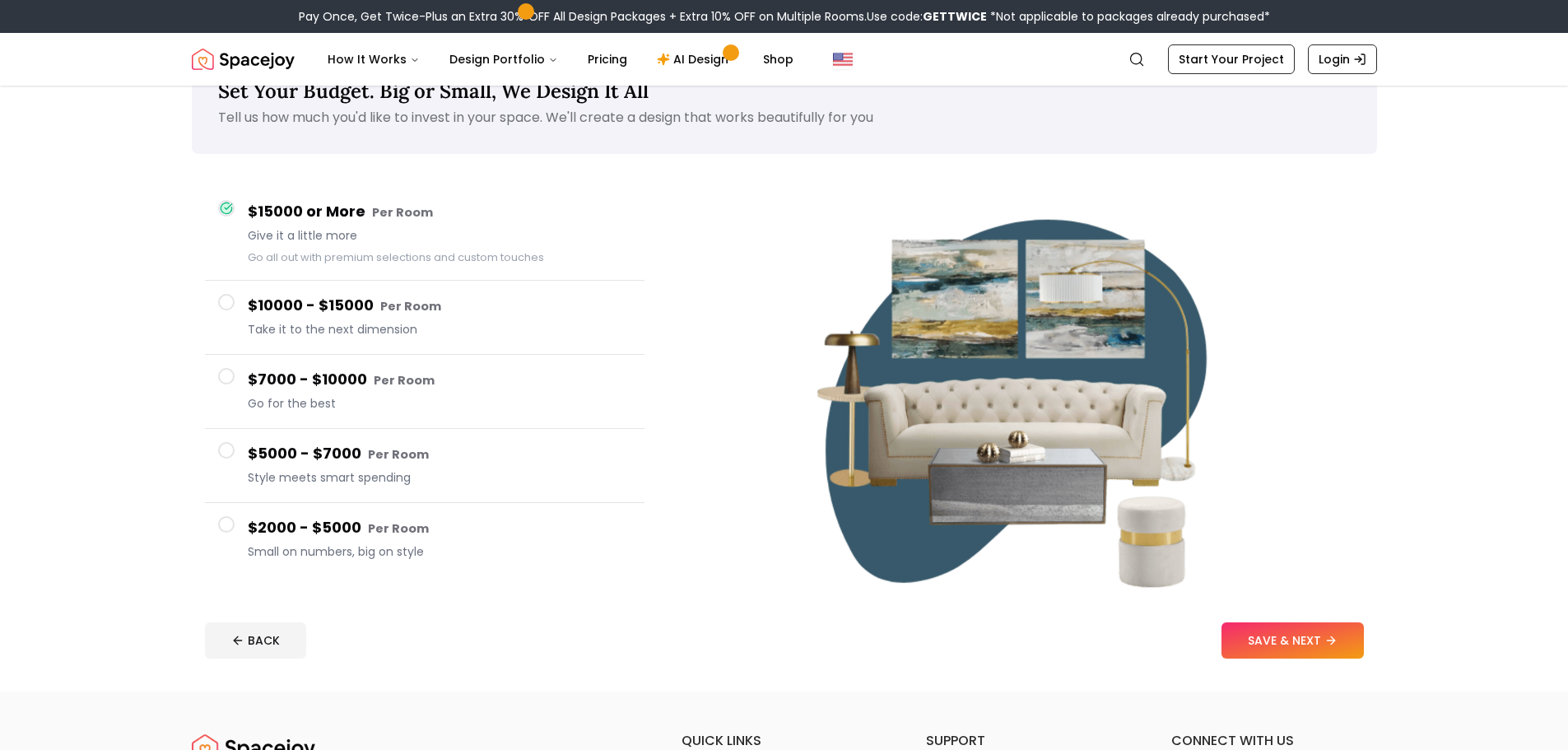
scroll to position [82, 0]
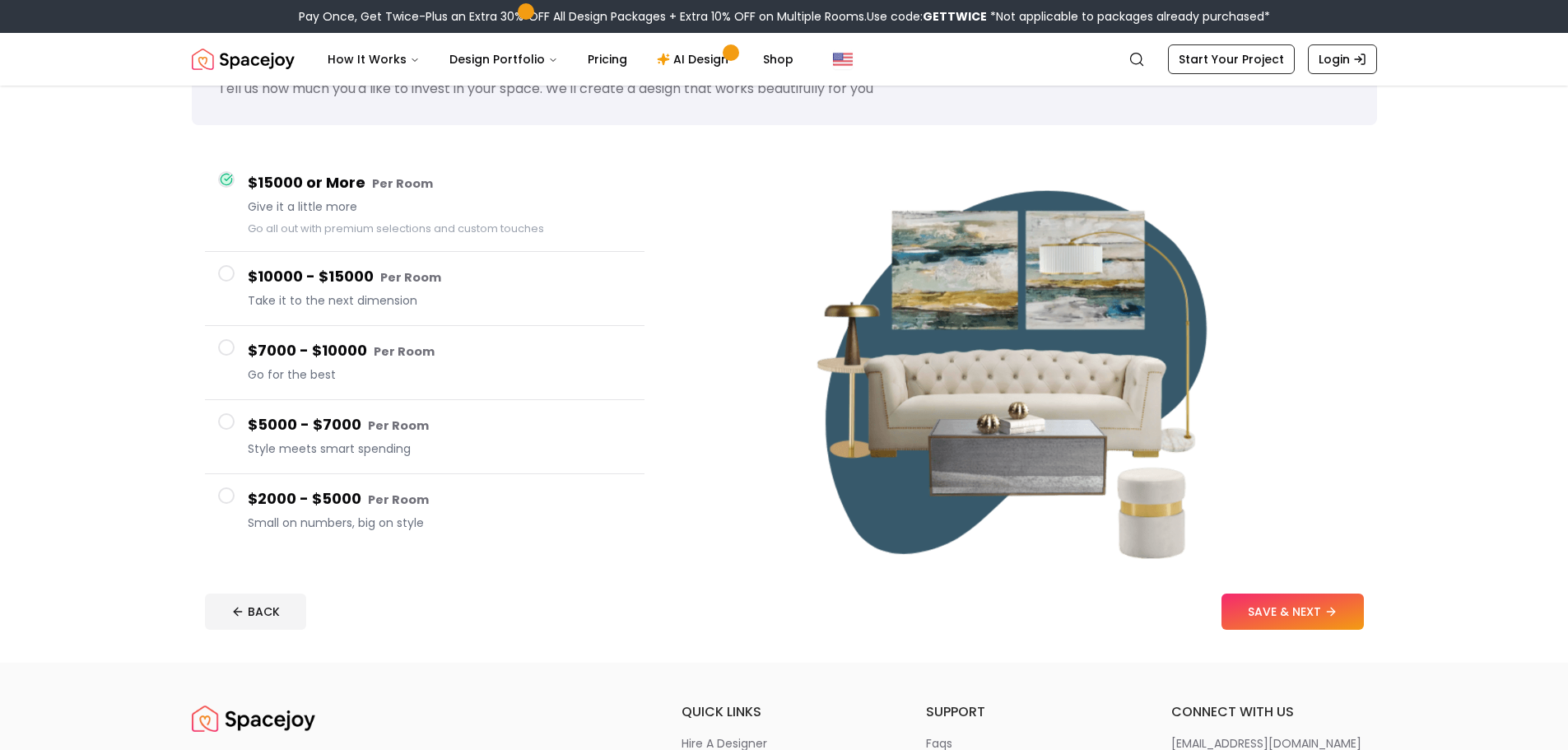
click at [351, 528] on span "Small on numbers, big on style" at bounding box center [439, 522] width 384 height 16
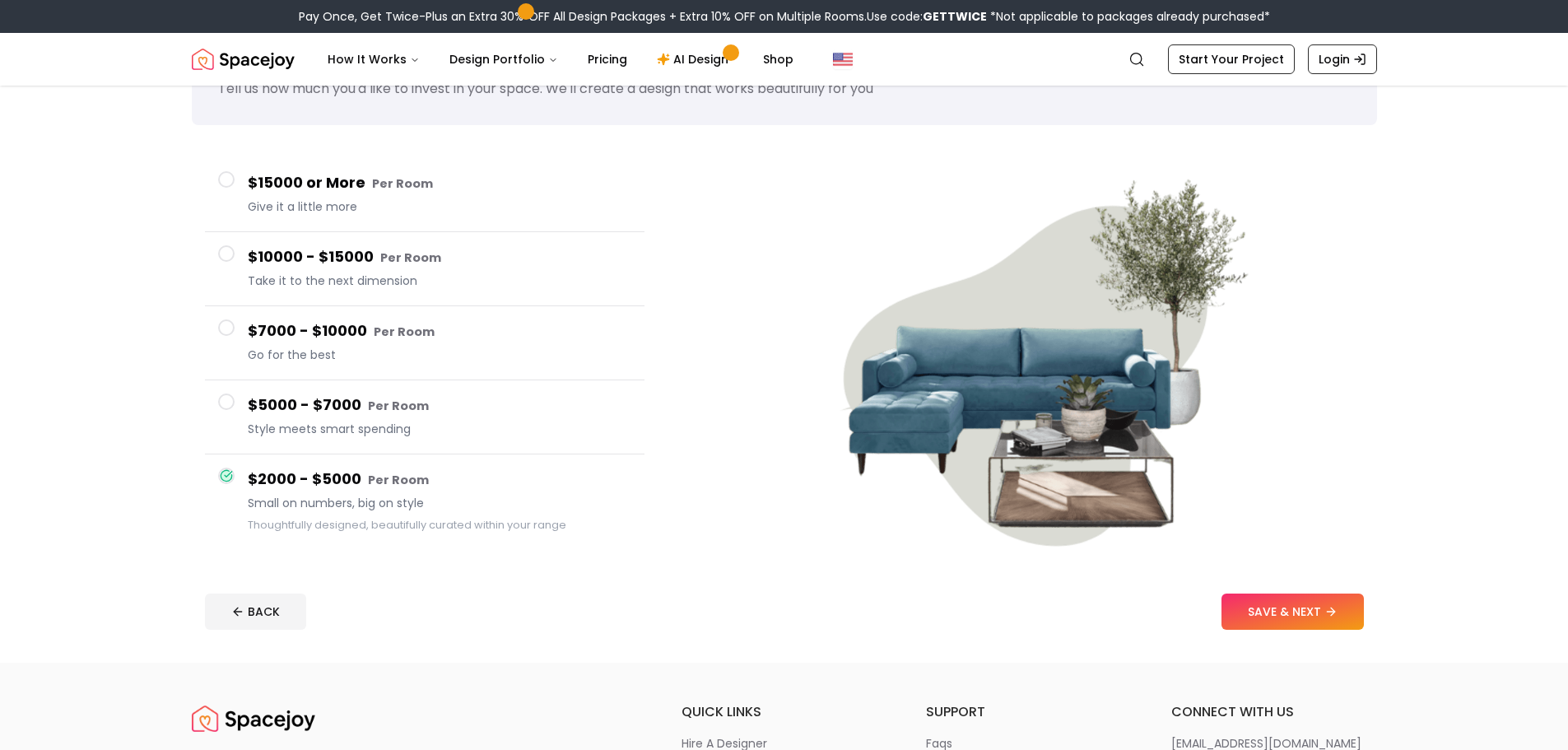
click at [1325, 604] on button "SAVE & NEXT" at bounding box center [1293, 611] width 142 height 36
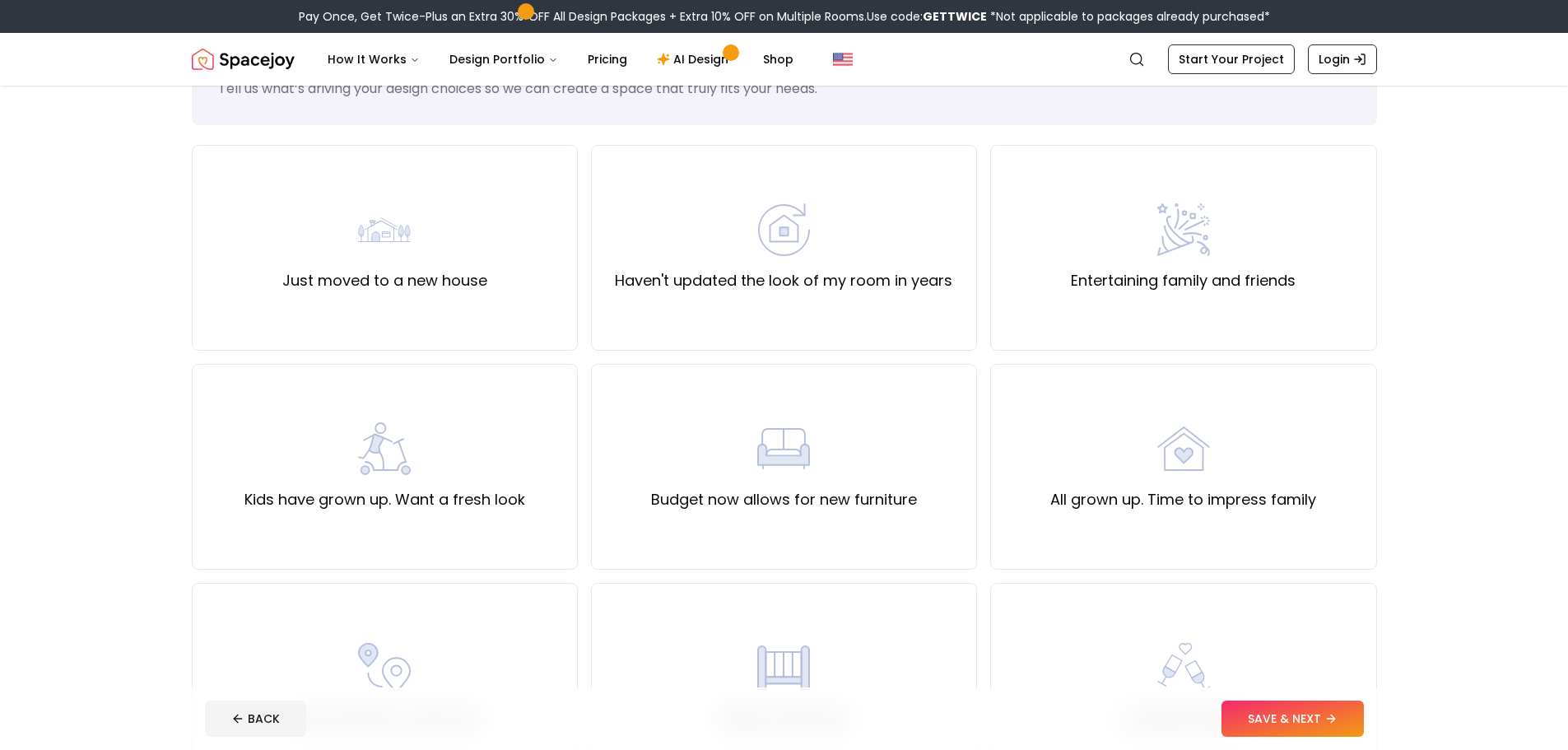
click at [506, 285] on div "Just moved to a new house" at bounding box center [385, 247] width 386 height 205
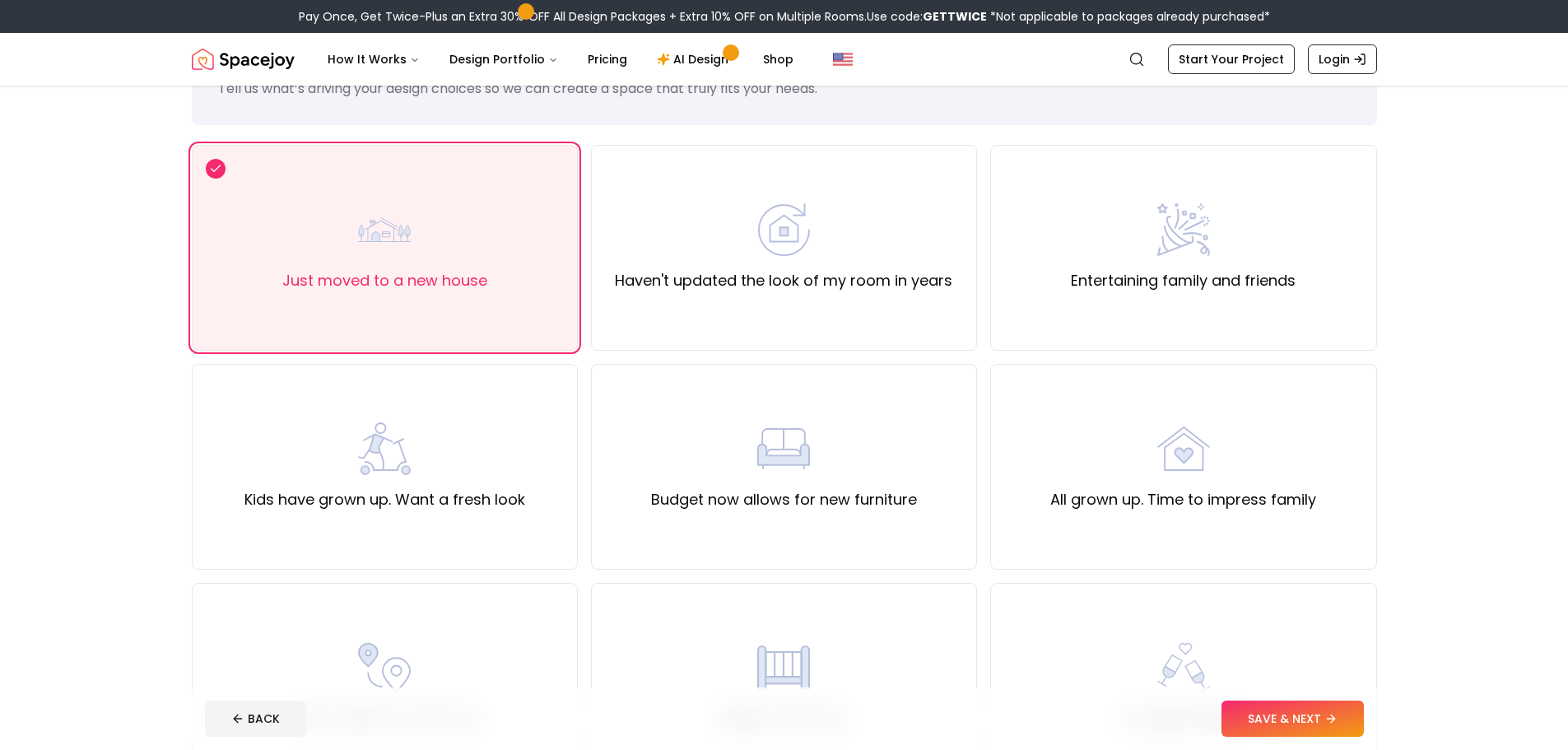
click at [1267, 715] on button "SAVE & NEXT" at bounding box center [1293, 718] width 142 height 36
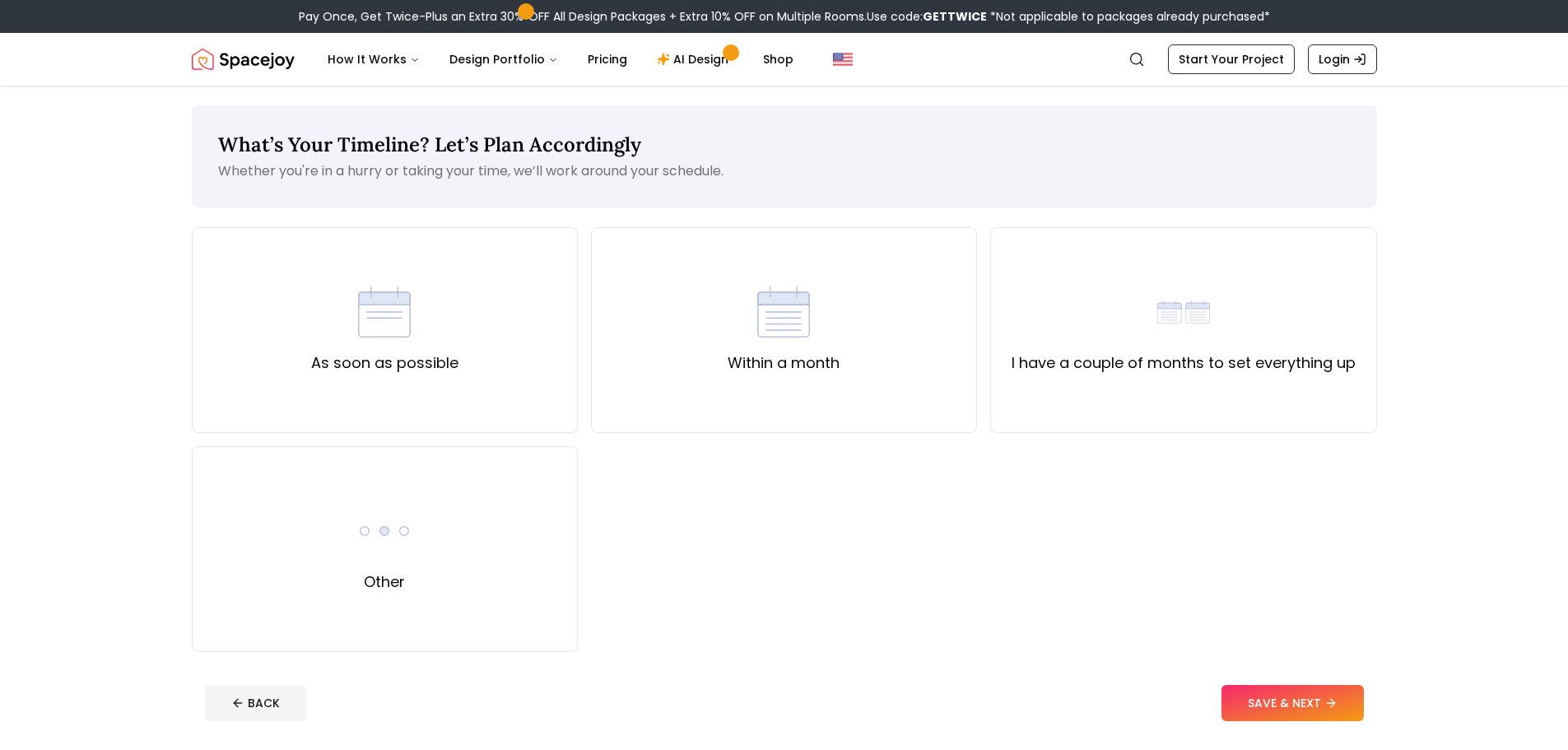
click at [521, 394] on div "As soon as possible" at bounding box center [385, 330] width 386 height 205
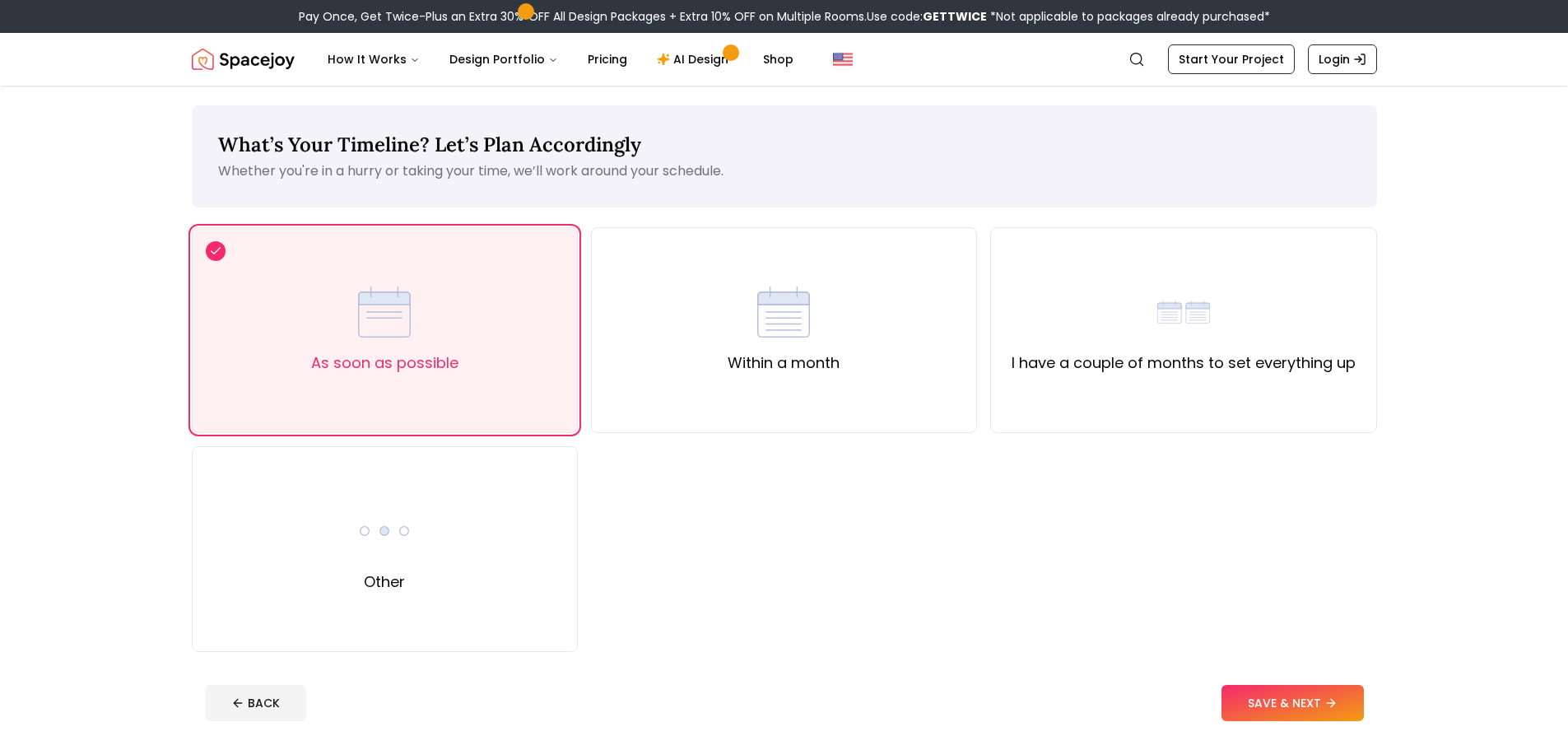
click at [886, 409] on div "Within a month" at bounding box center [784, 330] width 386 height 205
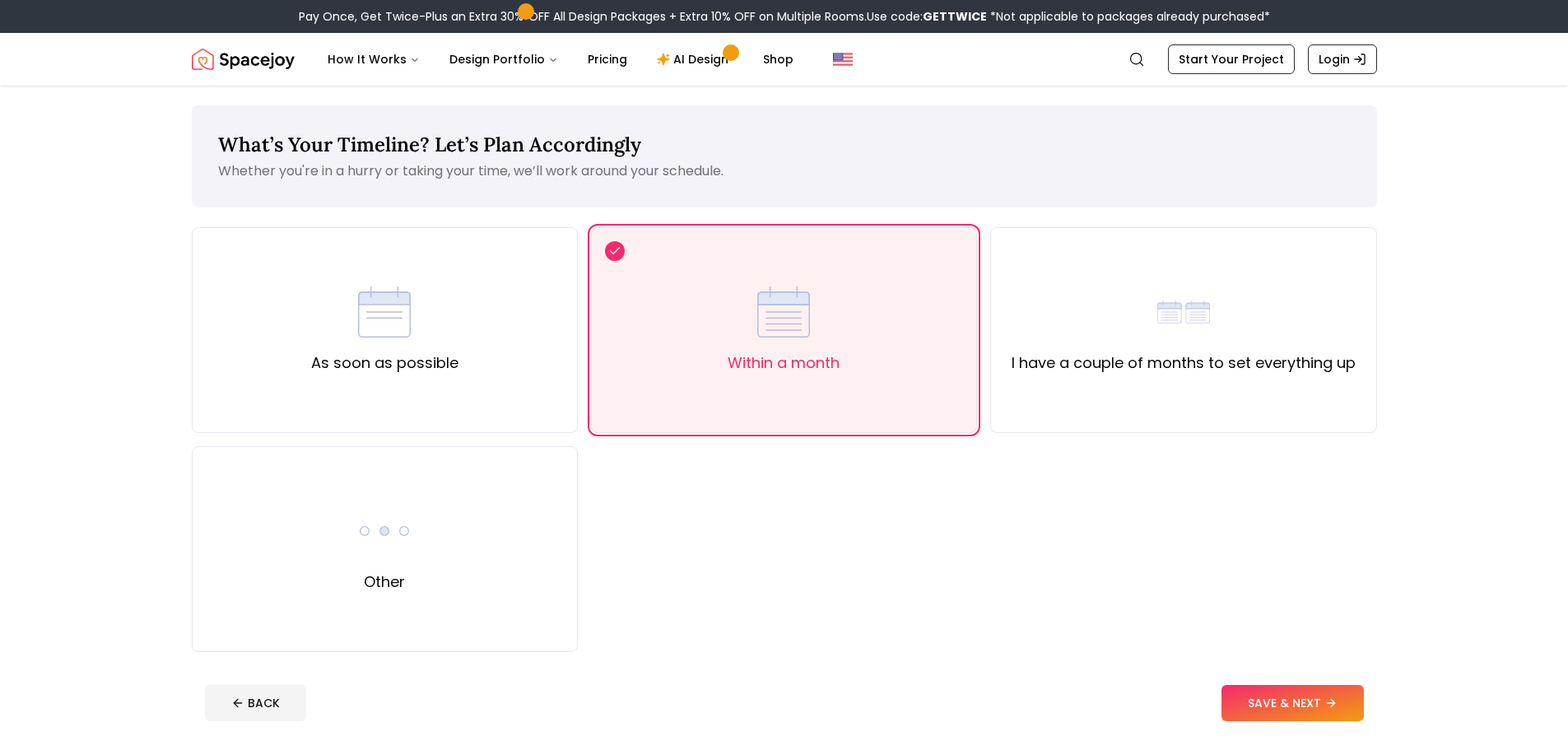
click at [1240, 694] on button "SAVE & NEXT" at bounding box center [1293, 703] width 142 height 36
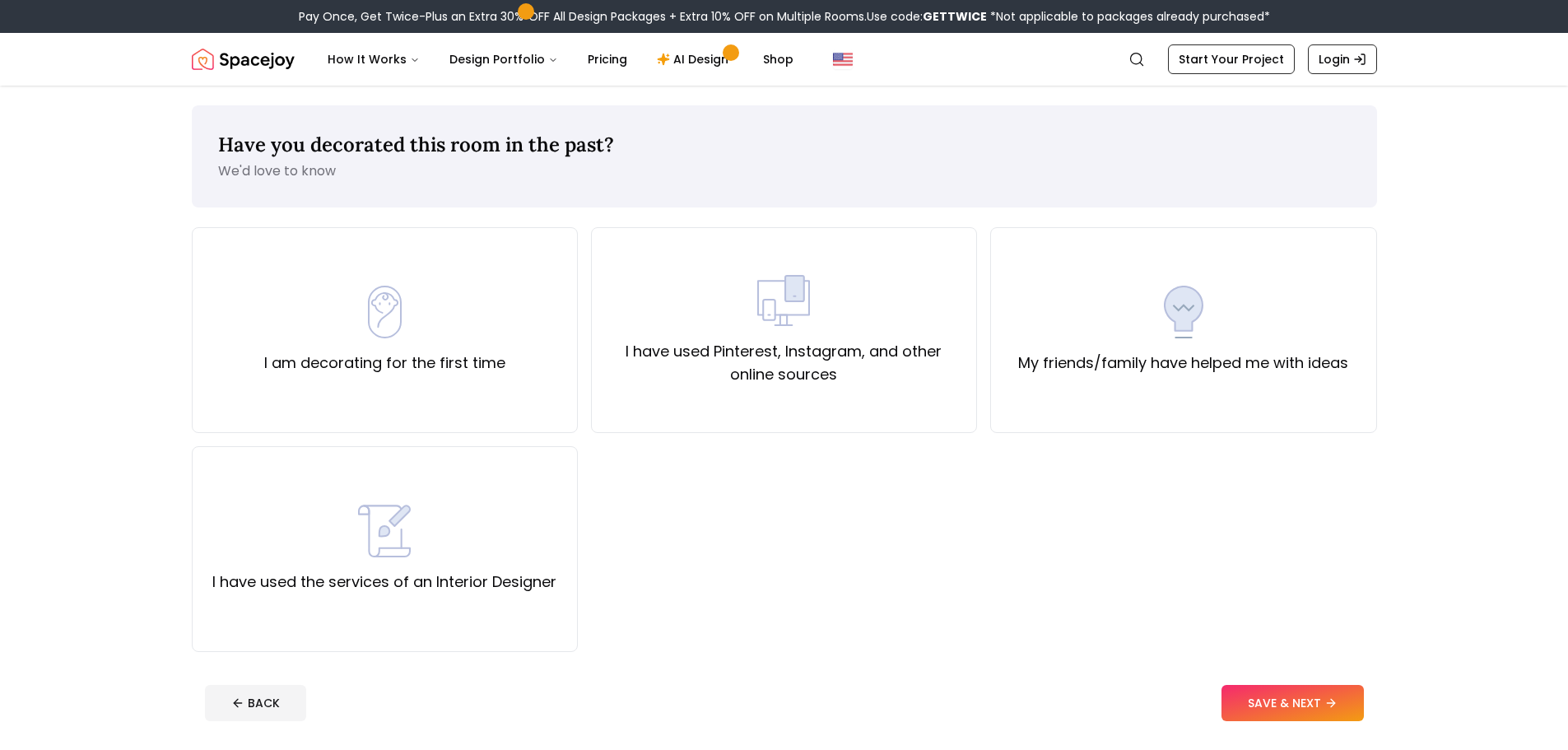
click at [441, 401] on div "I am decorating for the first time" at bounding box center [385, 330] width 386 height 205
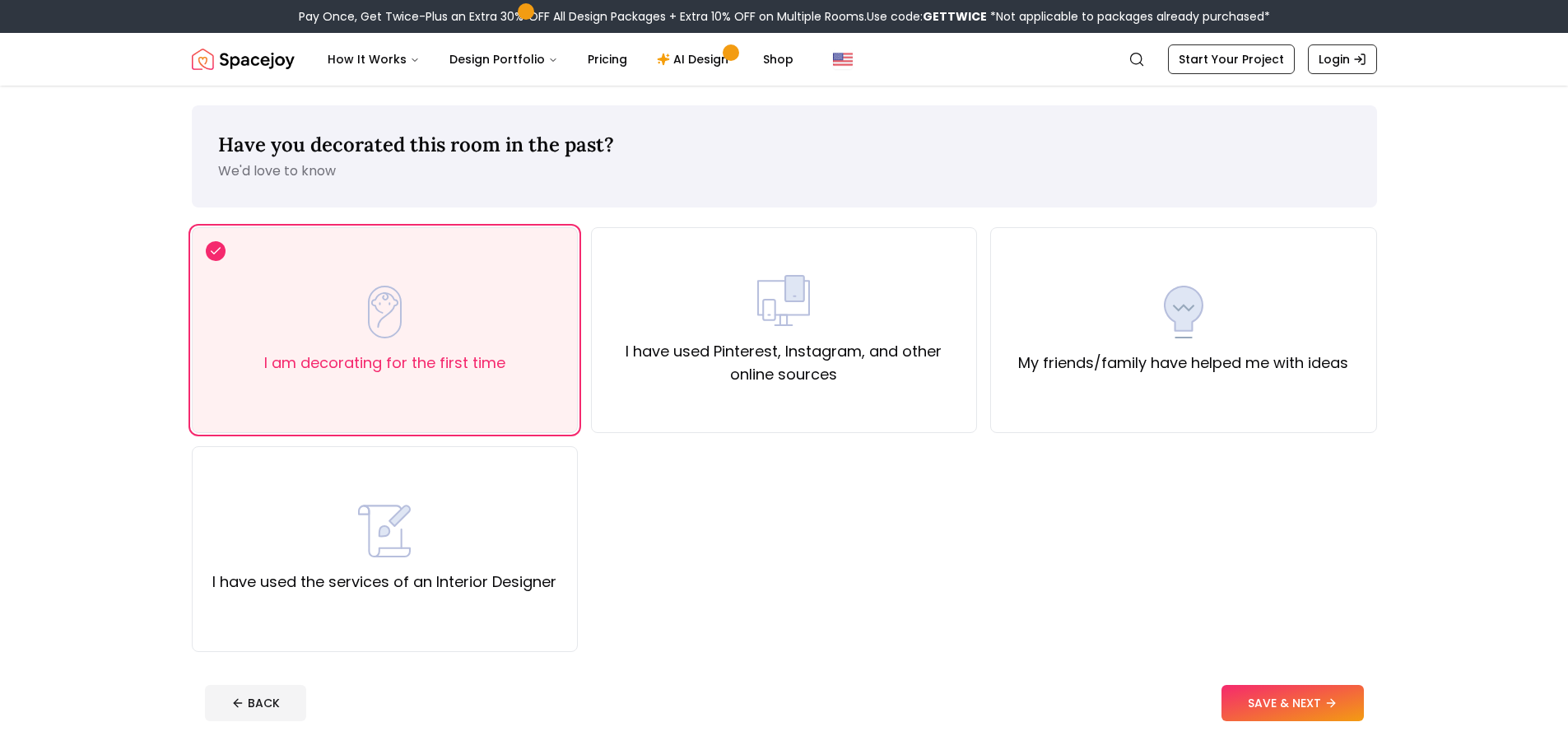
click at [1288, 685] on button "SAVE & NEXT" at bounding box center [1293, 703] width 142 height 36
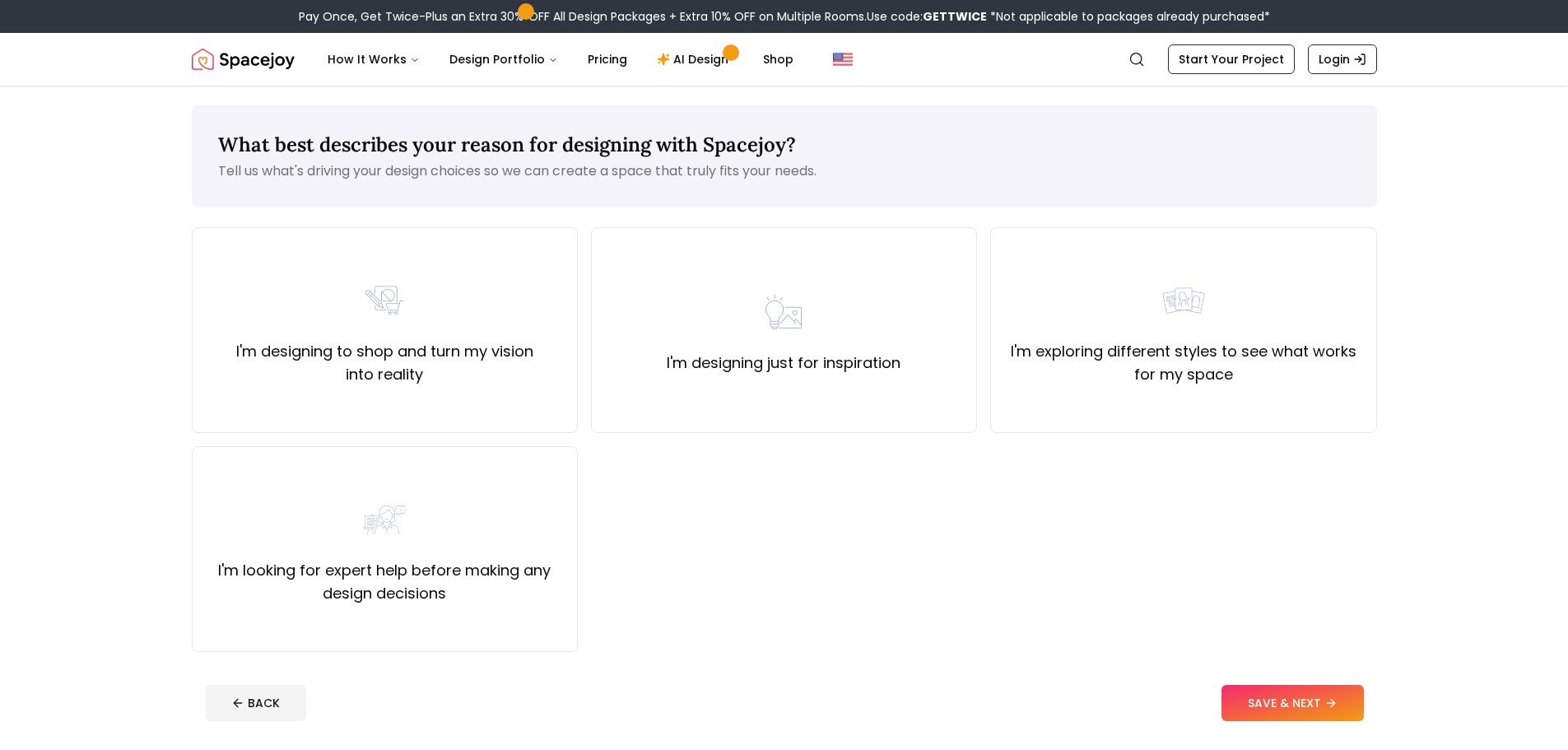
click at [878, 414] on div "I'm designing just for inspiration" at bounding box center [784, 330] width 386 height 205
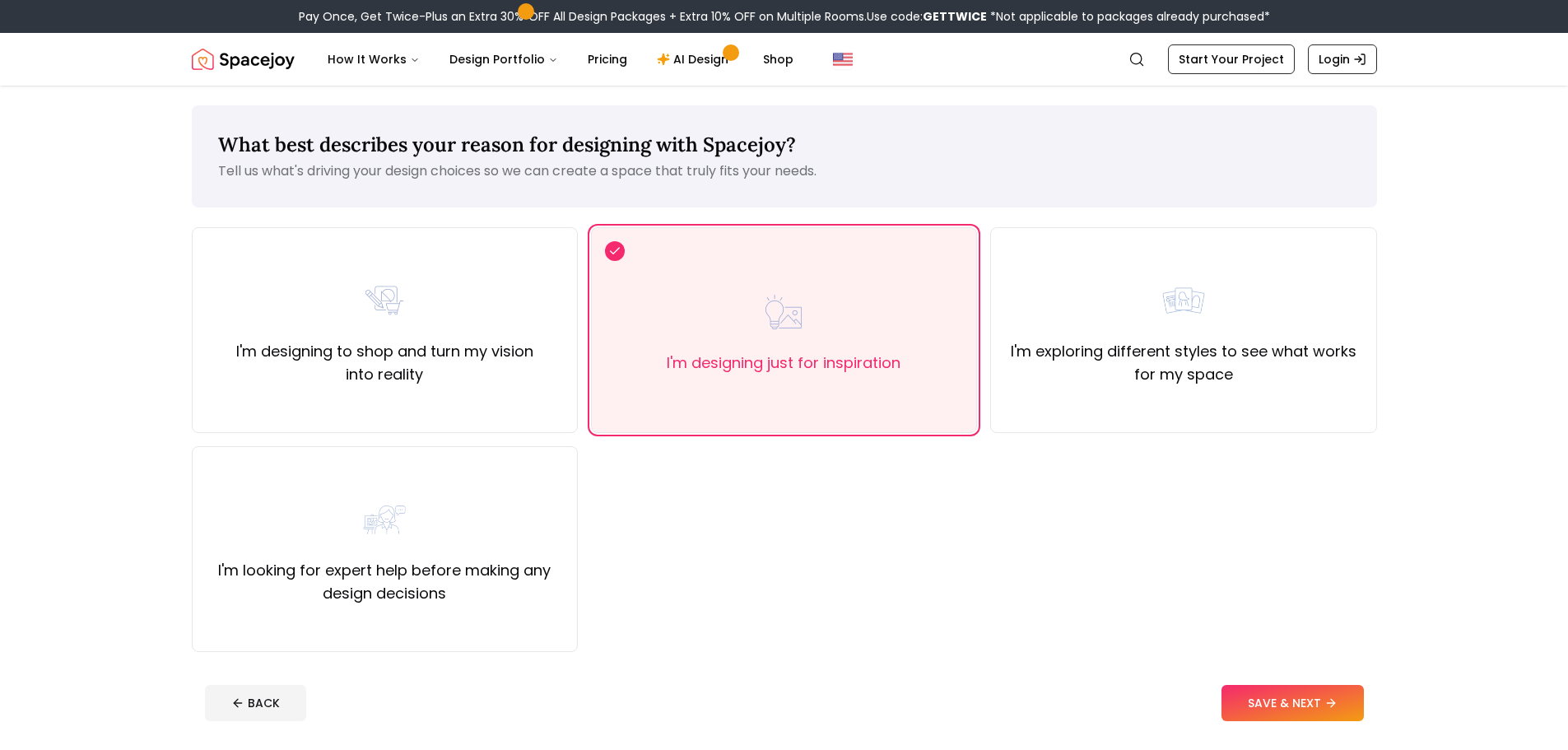
click at [1234, 402] on div "I'm exploring different styles to see what works for my space" at bounding box center [1183, 330] width 386 height 205
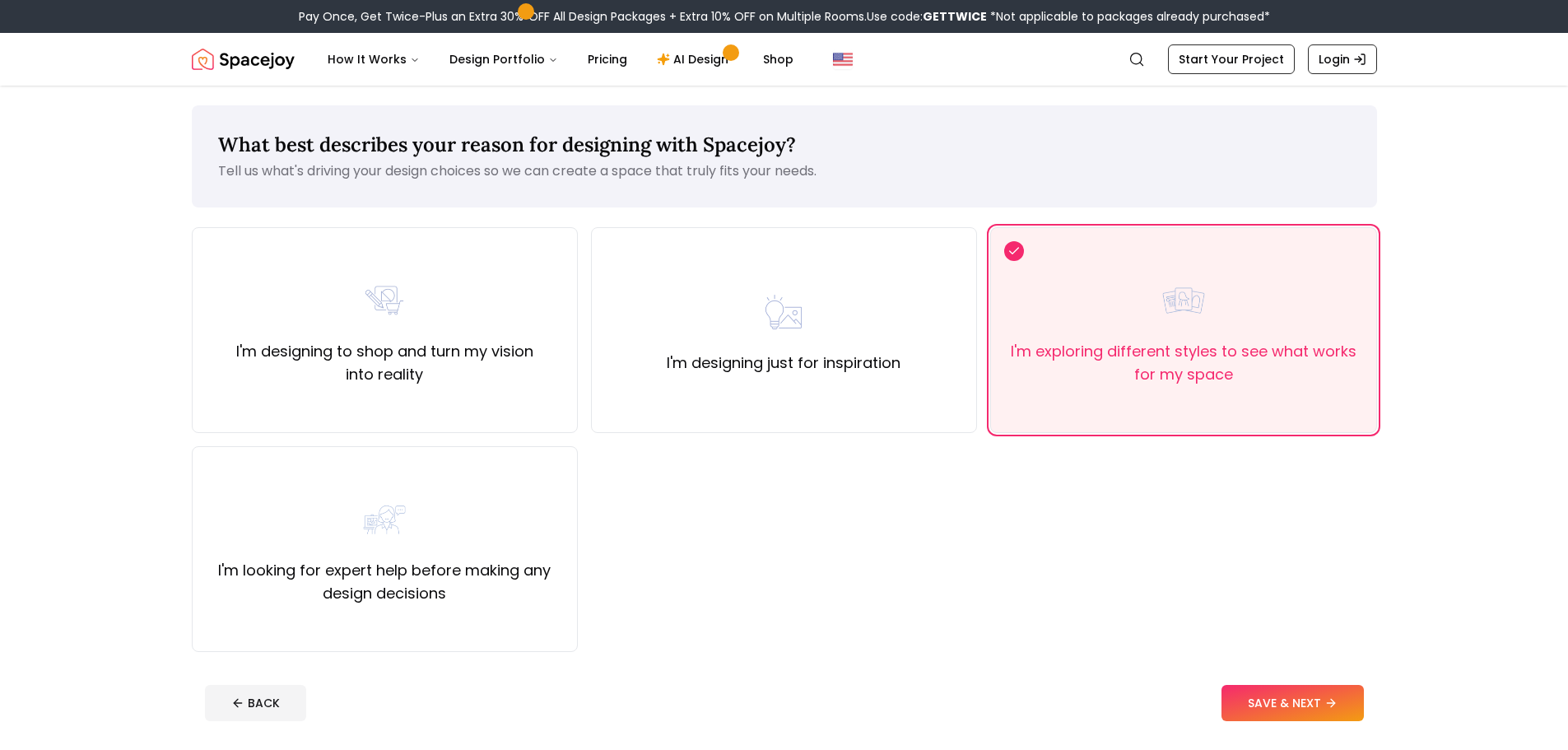
click at [1304, 707] on button "SAVE & NEXT" at bounding box center [1293, 703] width 142 height 36
